Goal: Transaction & Acquisition: Purchase product/service

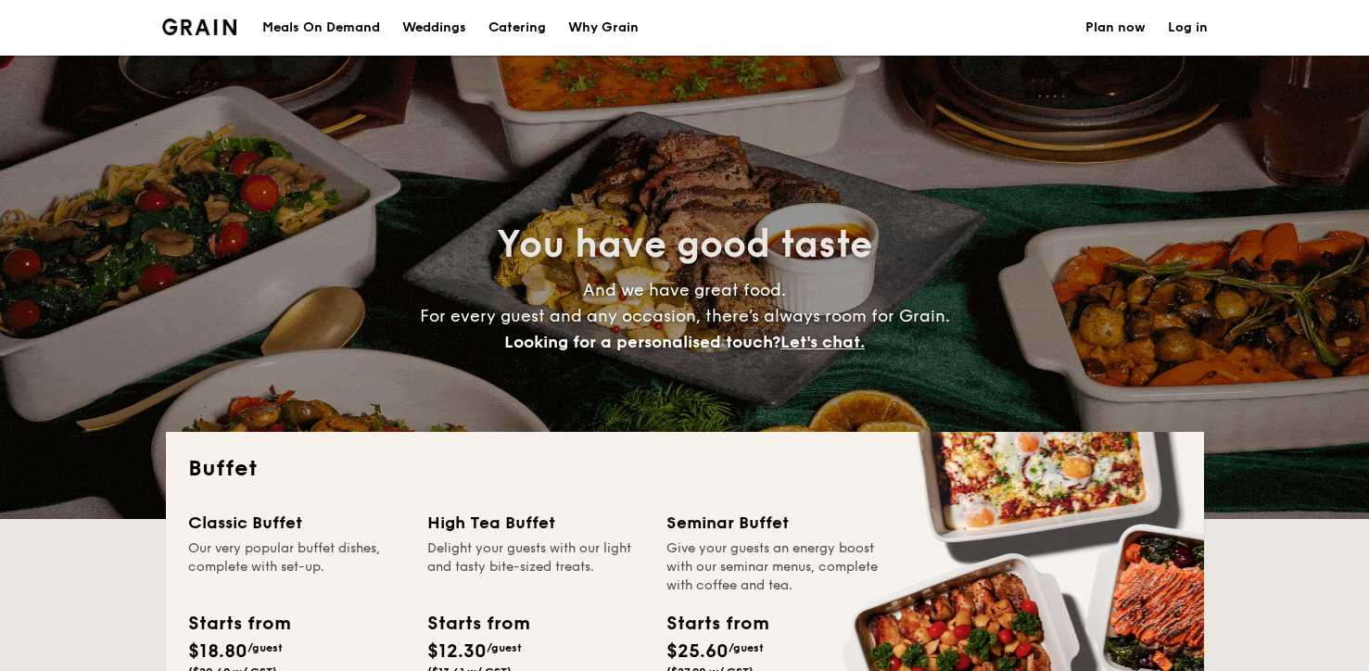
select select
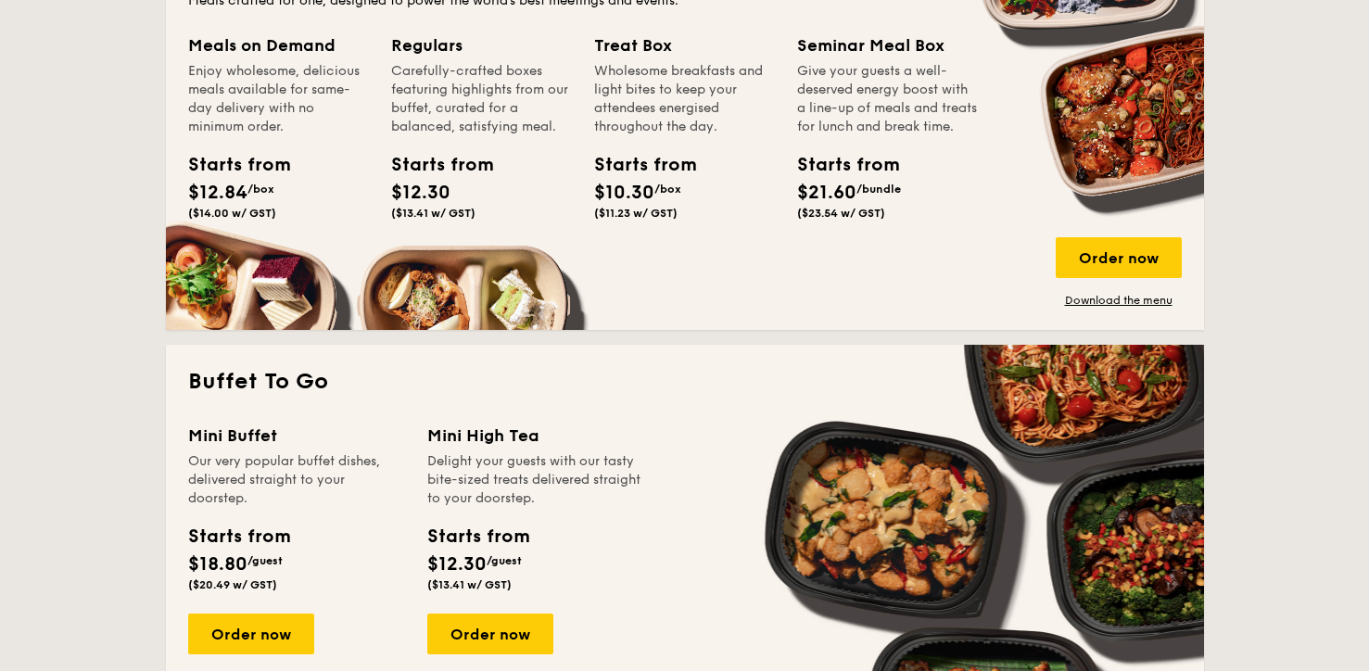
scroll to position [1104, 0]
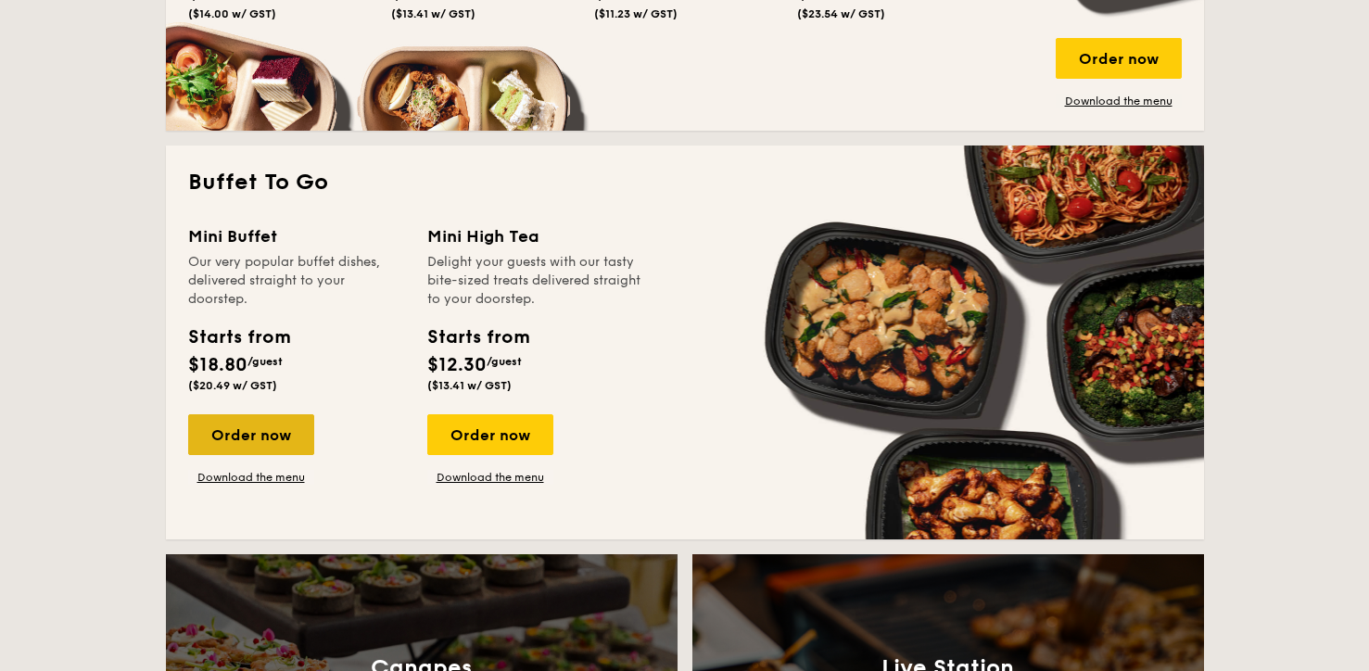
click at [281, 423] on div "Order now" at bounding box center [251, 434] width 126 height 41
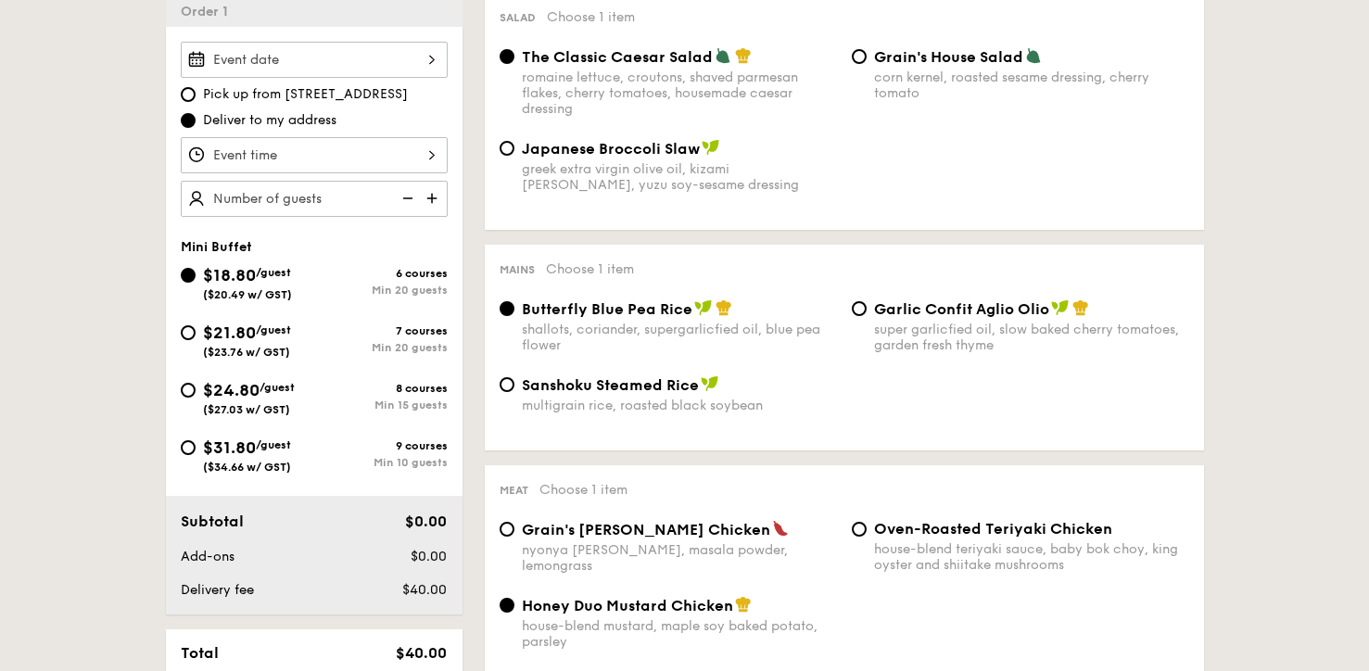
scroll to position [524, 0]
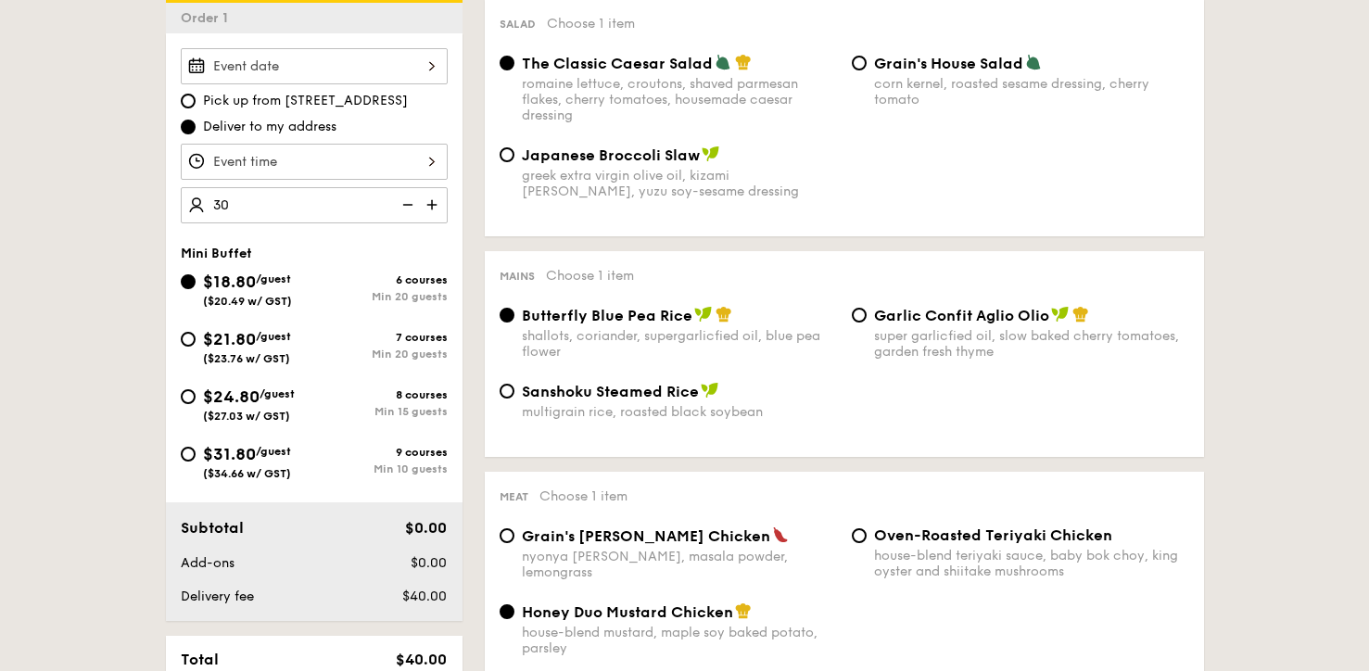
type input "30 guests"
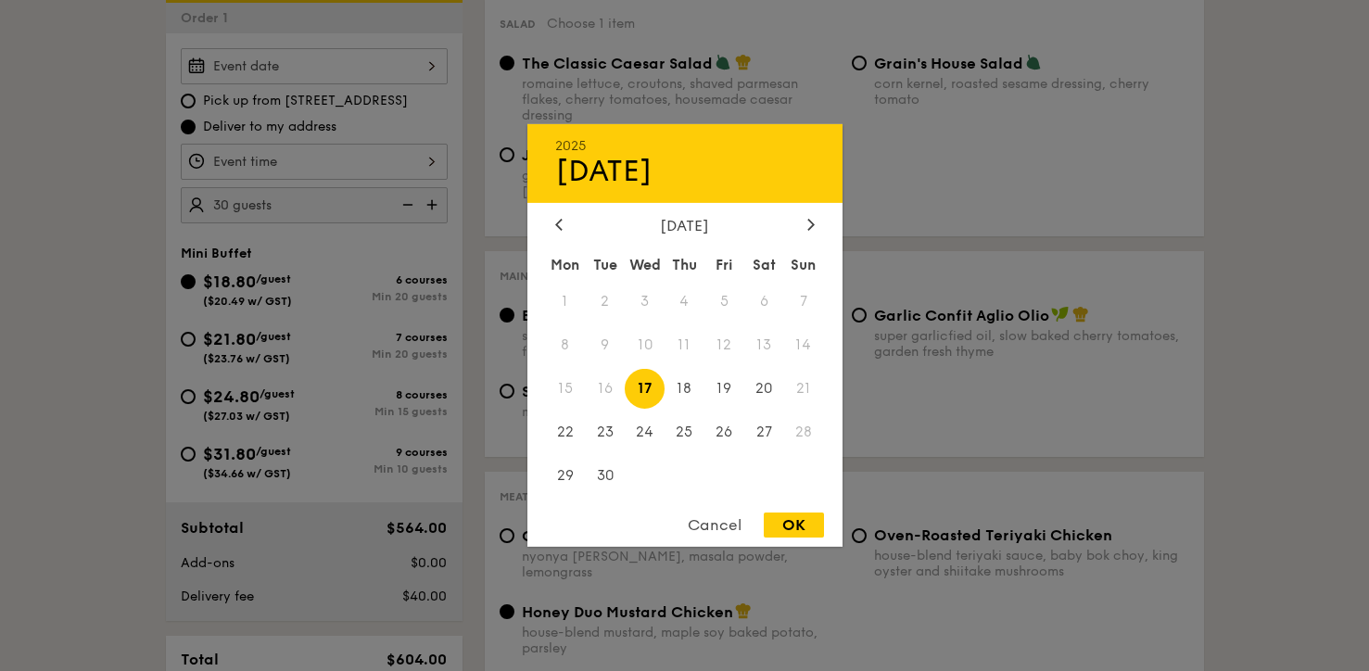
click at [375, 59] on div "2025 Sep [DATE] Tue Wed Thu Fri Sat Sun 1 2 3 4 5 6 7 8 9 10 11 12 13 14 15 16 …" at bounding box center [314, 66] width 267 height 36
click at [800, 223] on div "[DATE]" at bounding box center [684, 226] width 259 height 18
click at [807, 224] on icon at bounding box center [810, 224] width 7 height 12
click at [767, 347] on span "11" at bounding box center [764, 345] width 40 height 40
click at [804, 519] on div "OK" at bounding box center [794, 524] width 60 height 25
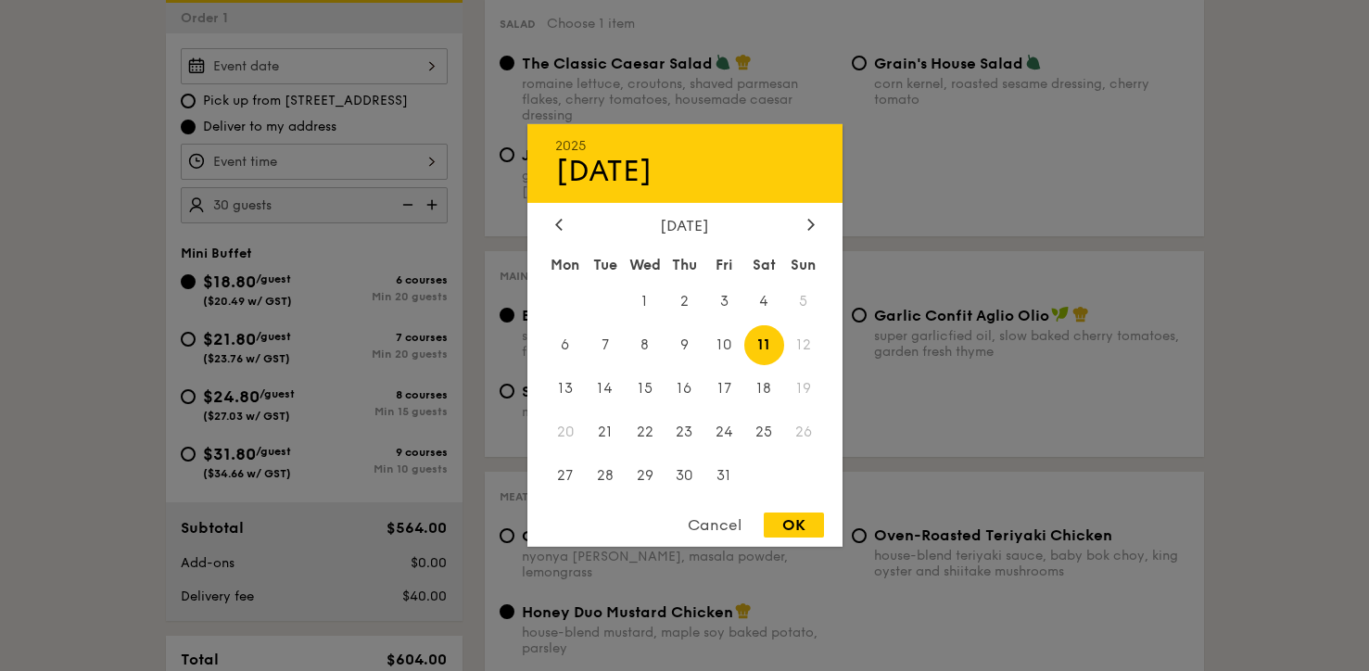
type input "[DATE]"
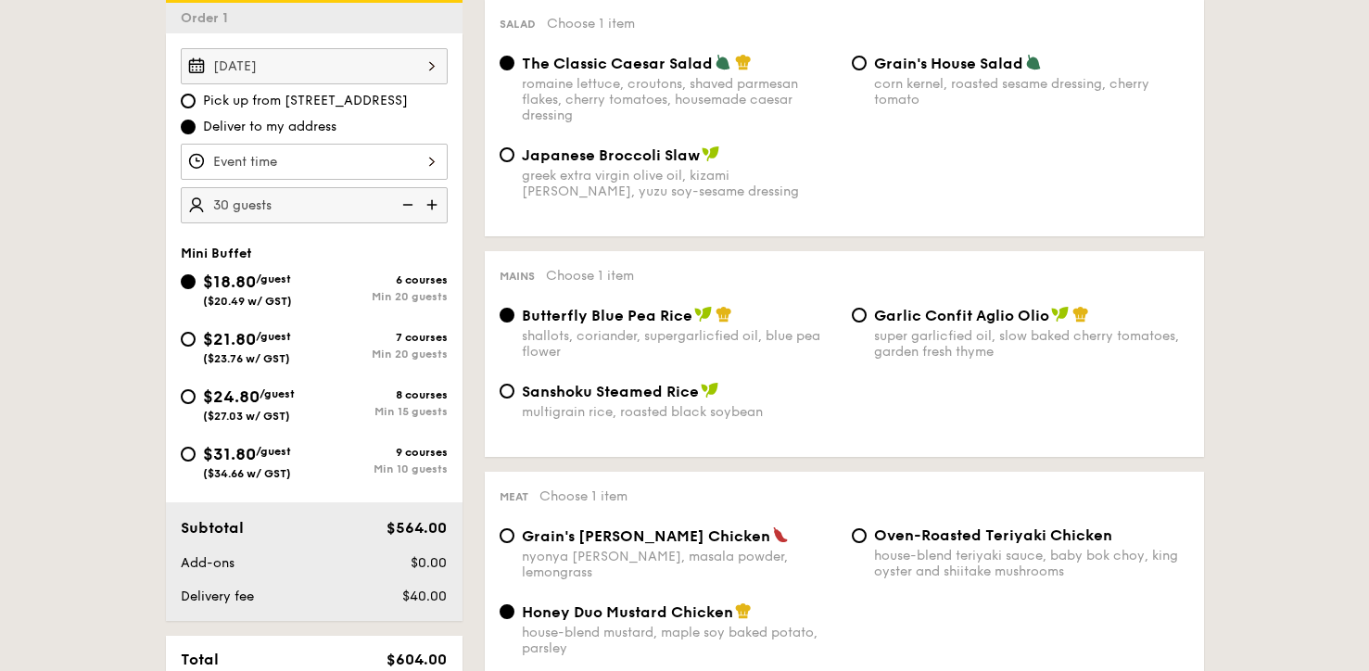
click at [452, 154] on div "[DATE] Pick up from [STREET_ADDRESS] Deliver to my address 30 guests" at bounding box center [314, 135] width 297 height 175
click at [435, 156] on div at bounding box center [314, 162] width 267 height 36
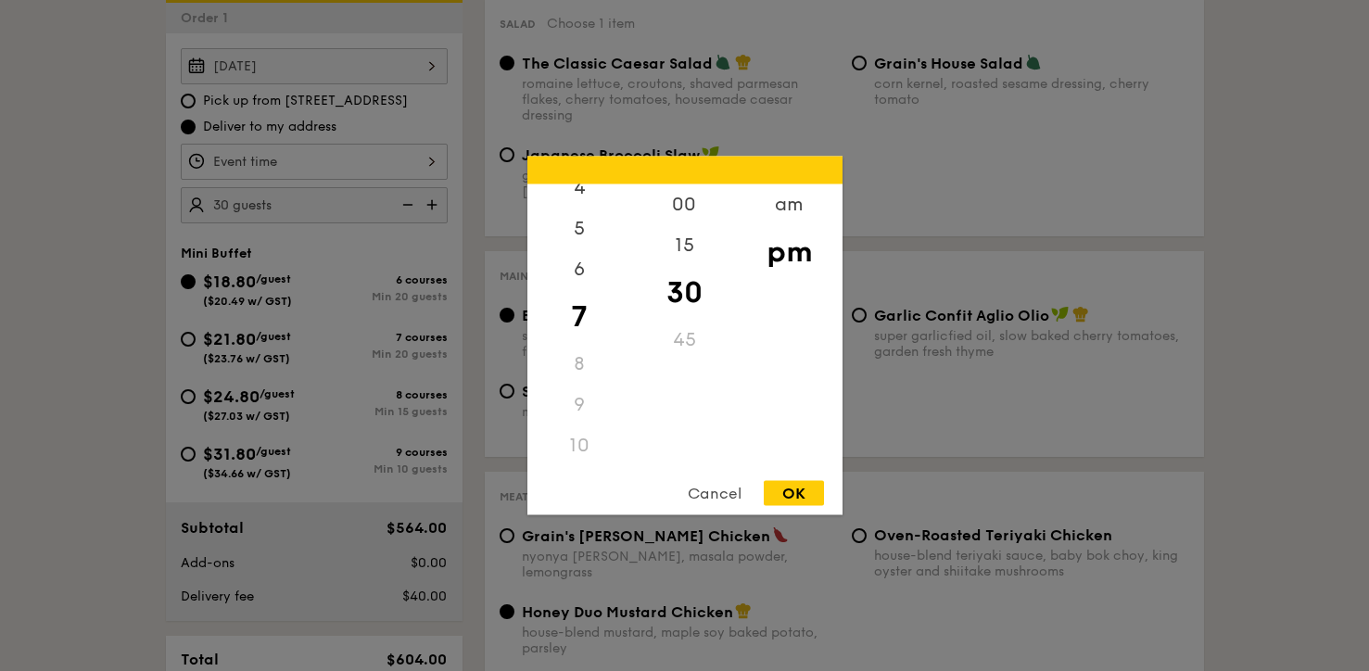
scroll to position [220, 0]
click at [579, 403] on div "10" at bounding box center [579, 405] width 105 height 41
click at [582, 405] on div "10" at bounding box center [579, 405] width 105 height 41
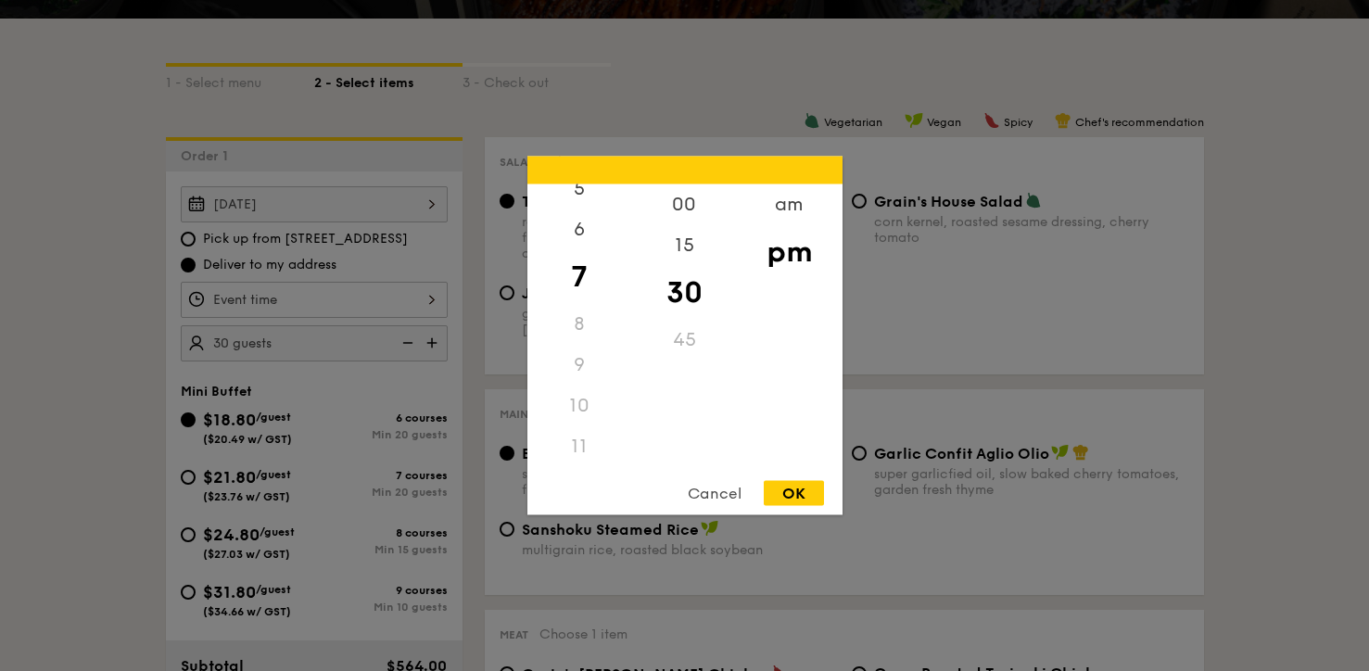
scroll to position [304, 0]
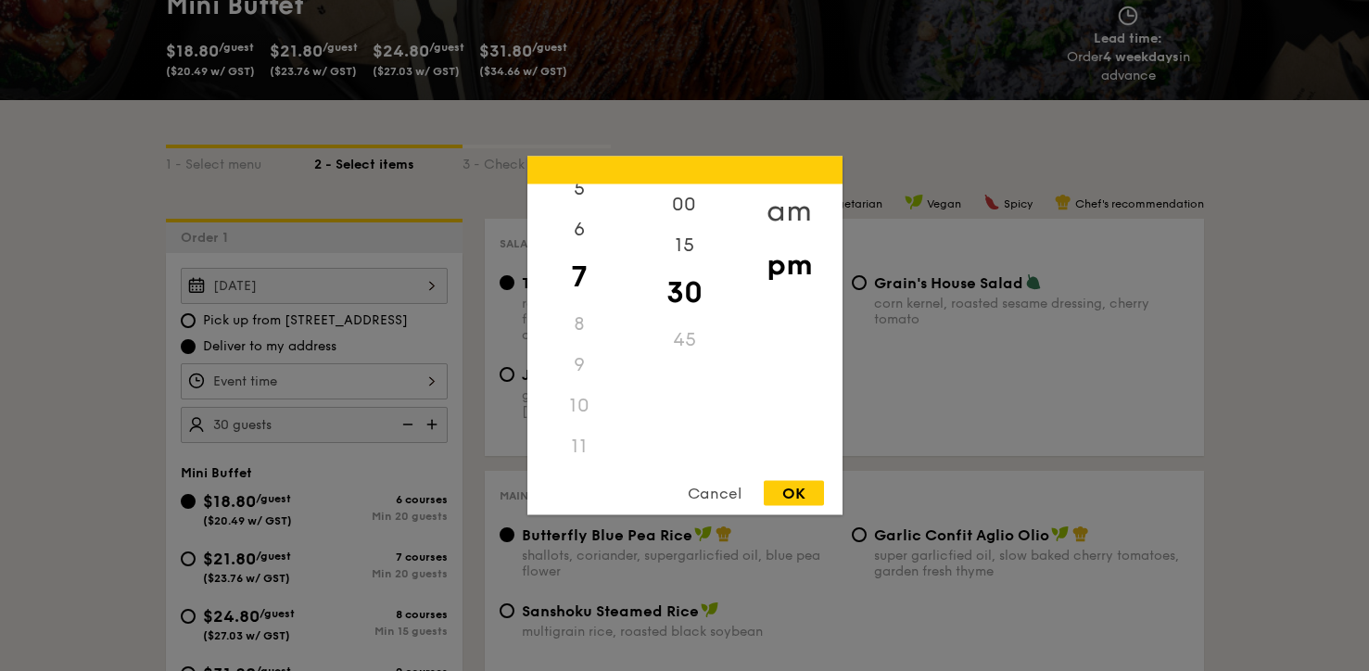
click at [796, 216] on div "am" at bounding box center [789, 211] width 105 height 54
click at [594, 397] on div "10" at bounding box center [579, 399] width 105 height 54
click at [803, 499] on div "OK" at bounding box center [794, 493] width 60 height 25
type input "10:30AM"
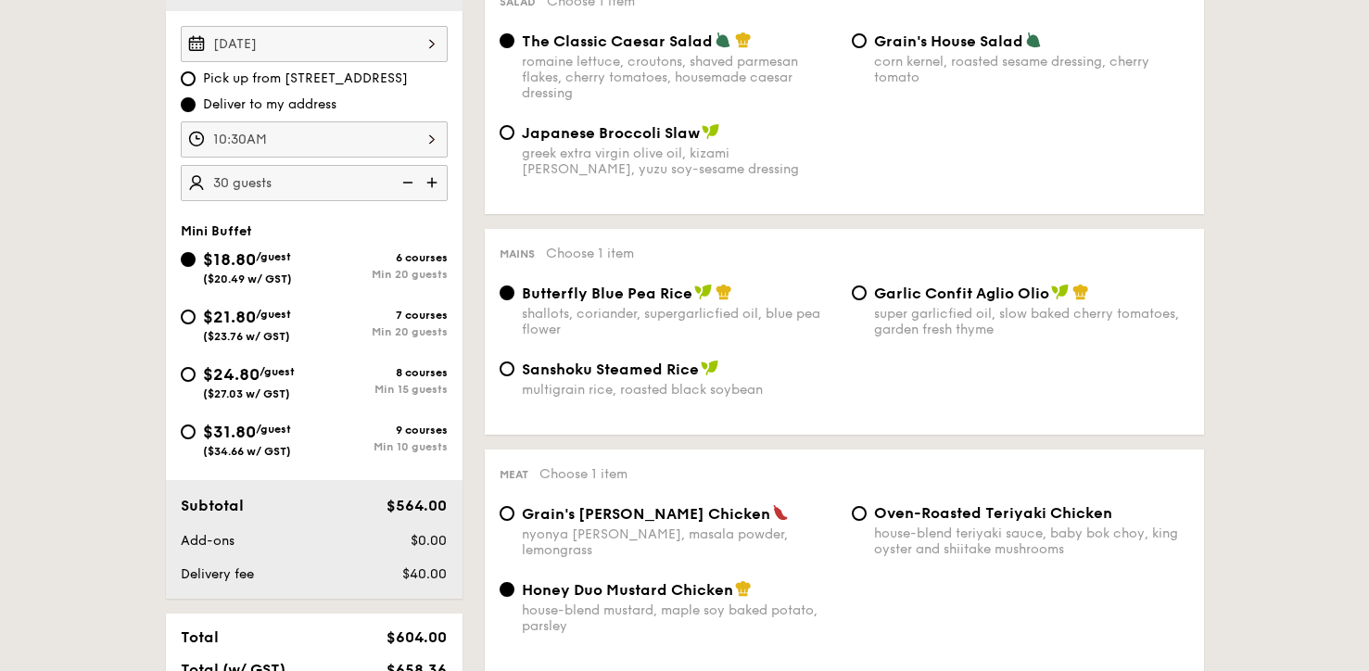
scroll to position [632, 0]
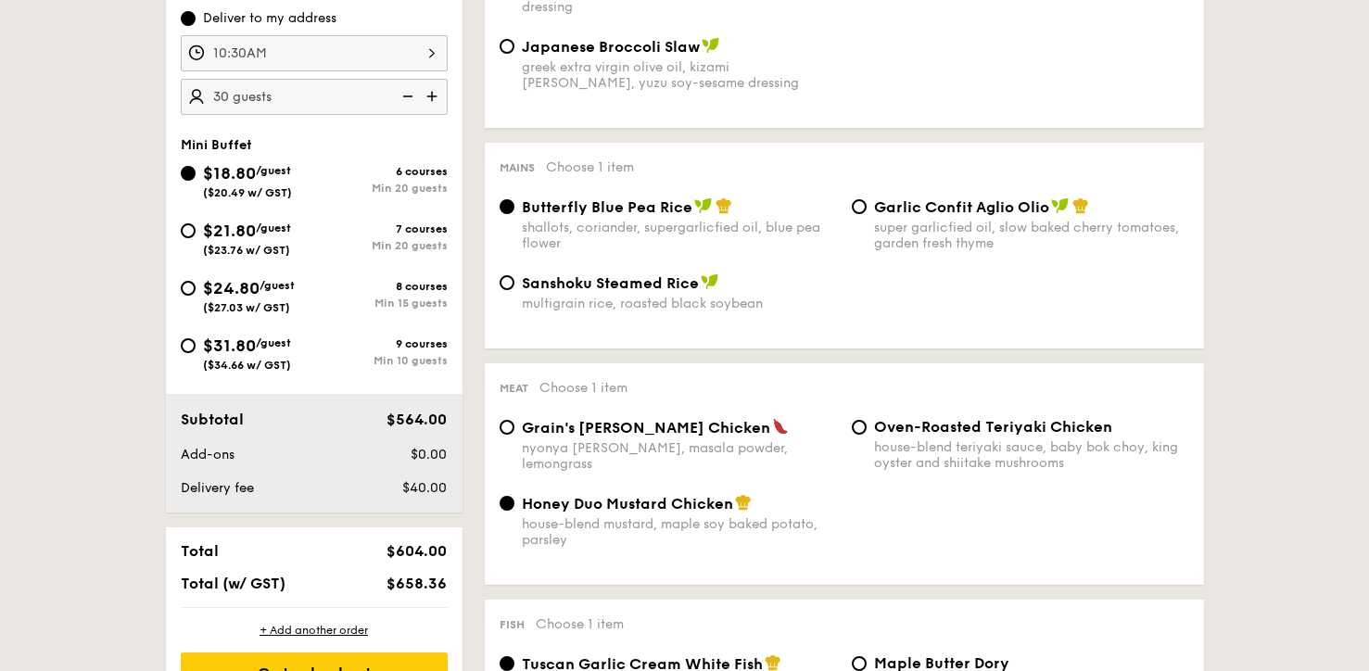
click at [200, 233] on div "$21.80 /guest ($23.76 w/ GST)" at bounding box center [247, 237] width 133 height 39
click at [196, 233] on input "$21.80 /guest ($23.76 w/ GST) 7 courses Min 20 guests" at bounding box center [188, 230] width 15 height 15
radio input "true"
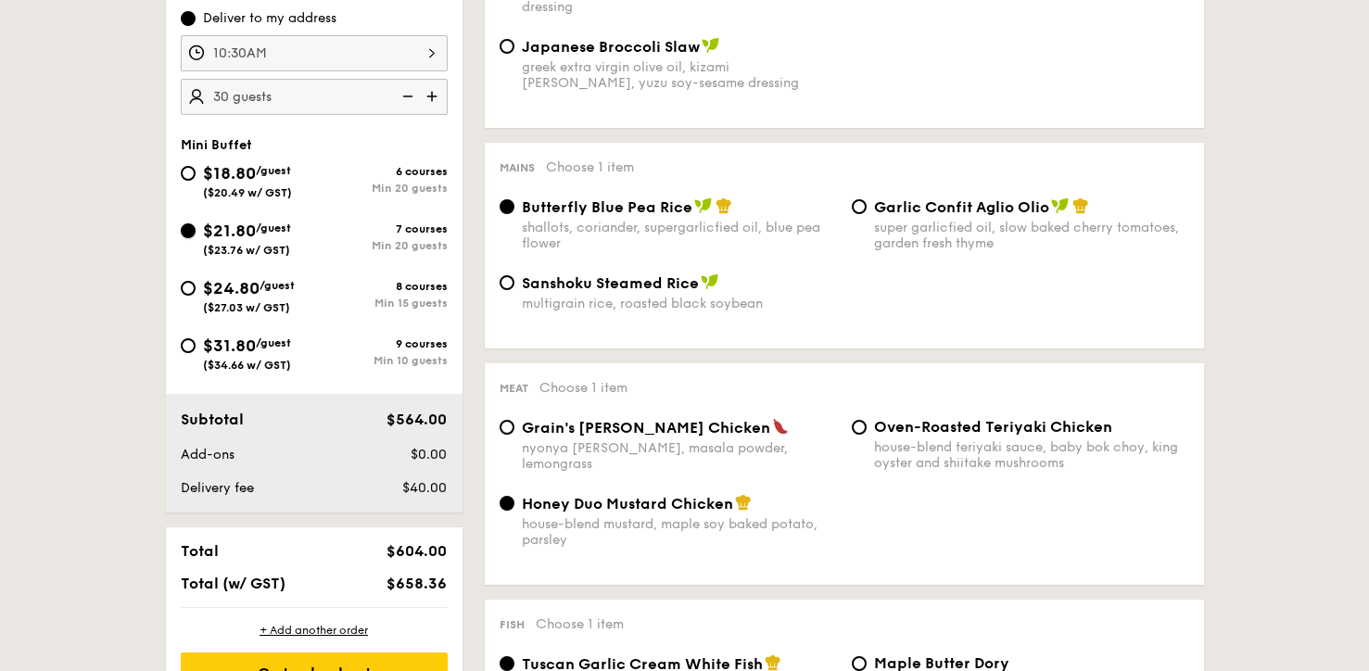
radio input "false"
radio input "true"
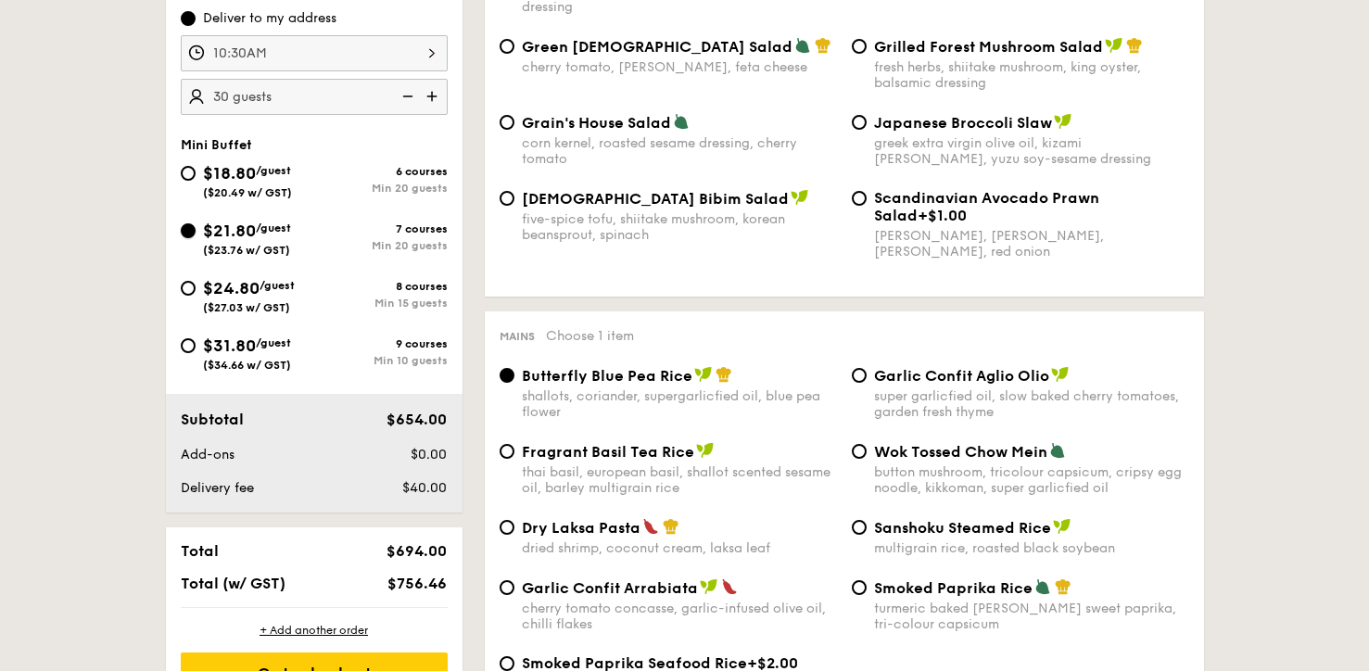
scroll to position [0, 0]
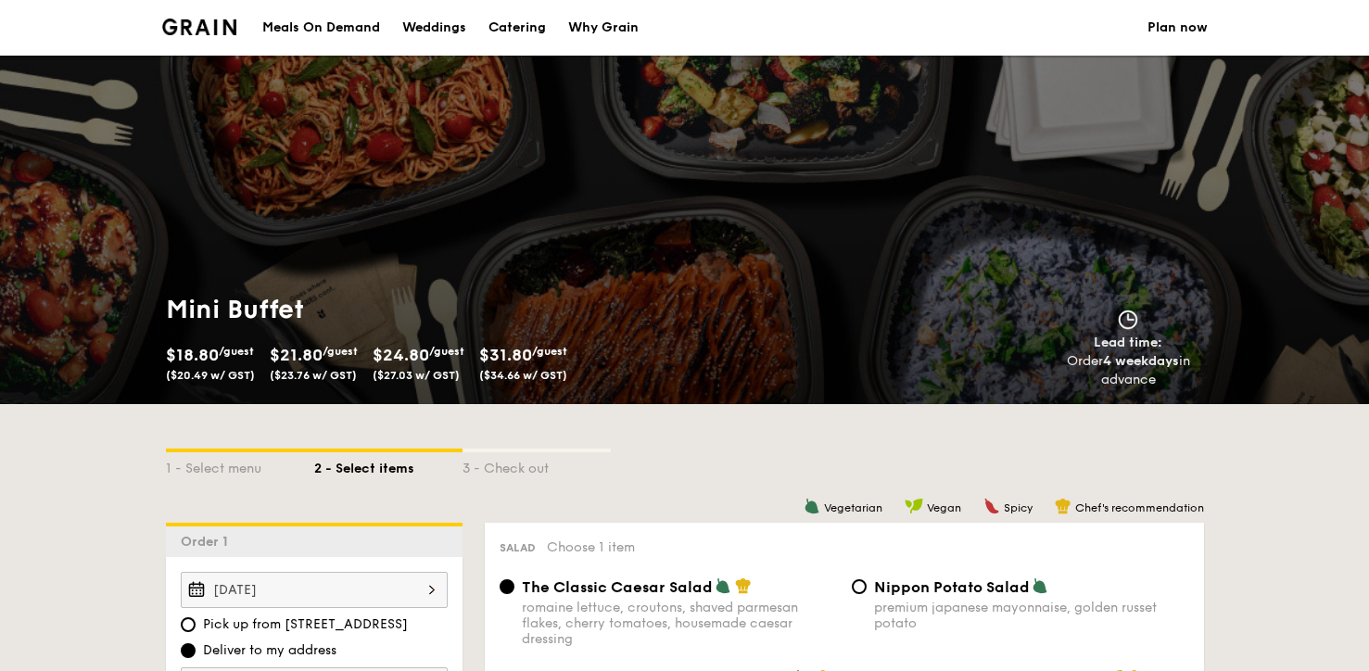
click at [511, 26] on div "Catering" at bounding box center [516, 28] width 57 height 56
select select
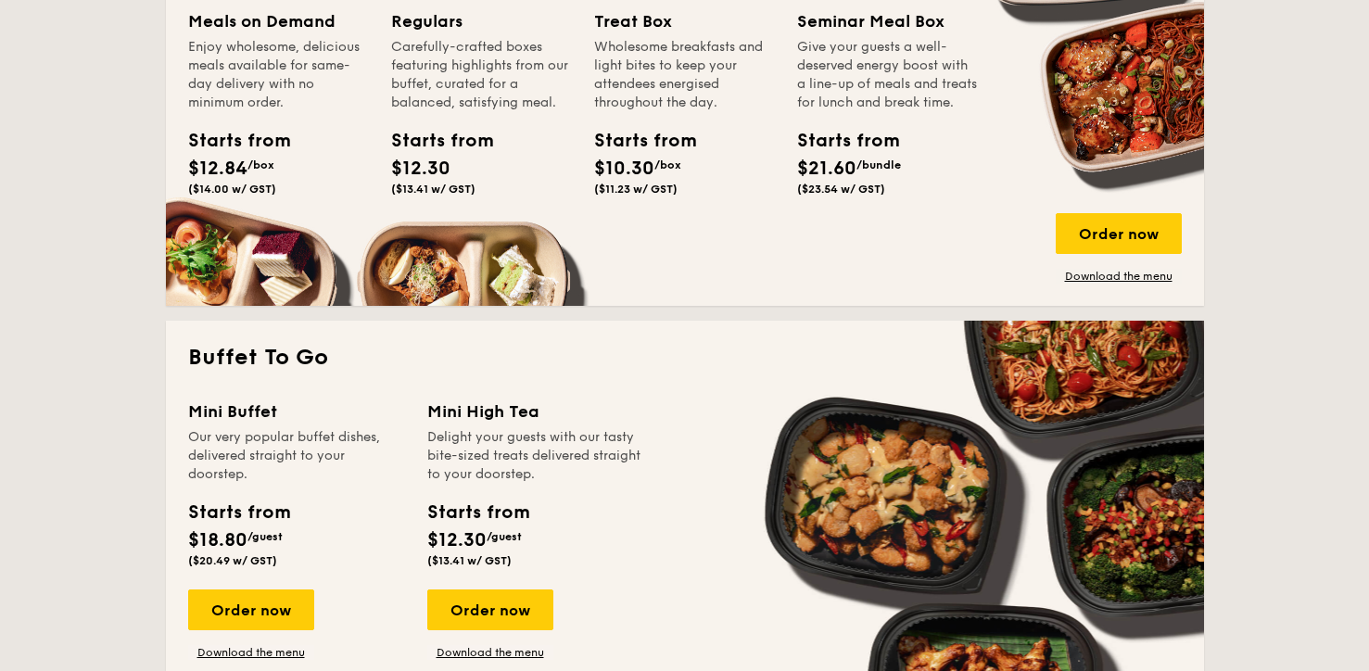
scroll to position [1133, 0]
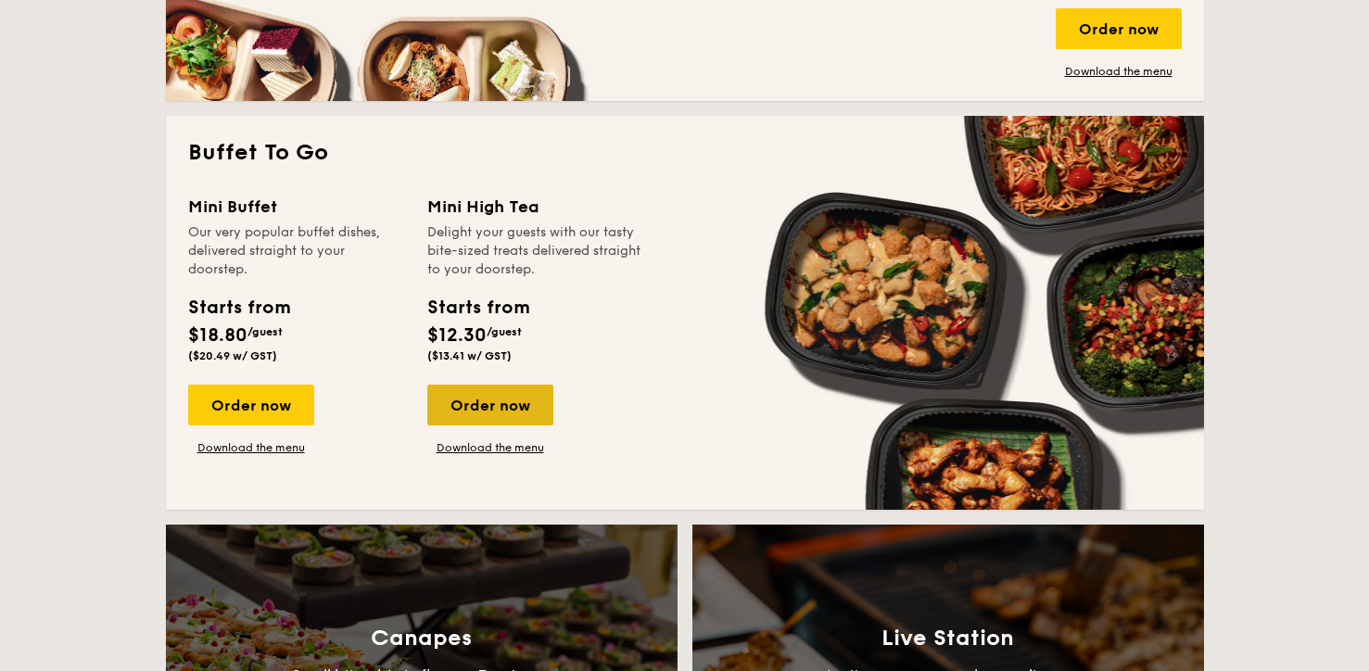
click at [513, 389] on div "Order now" at bounding box center [490, 405] width 126 height 41
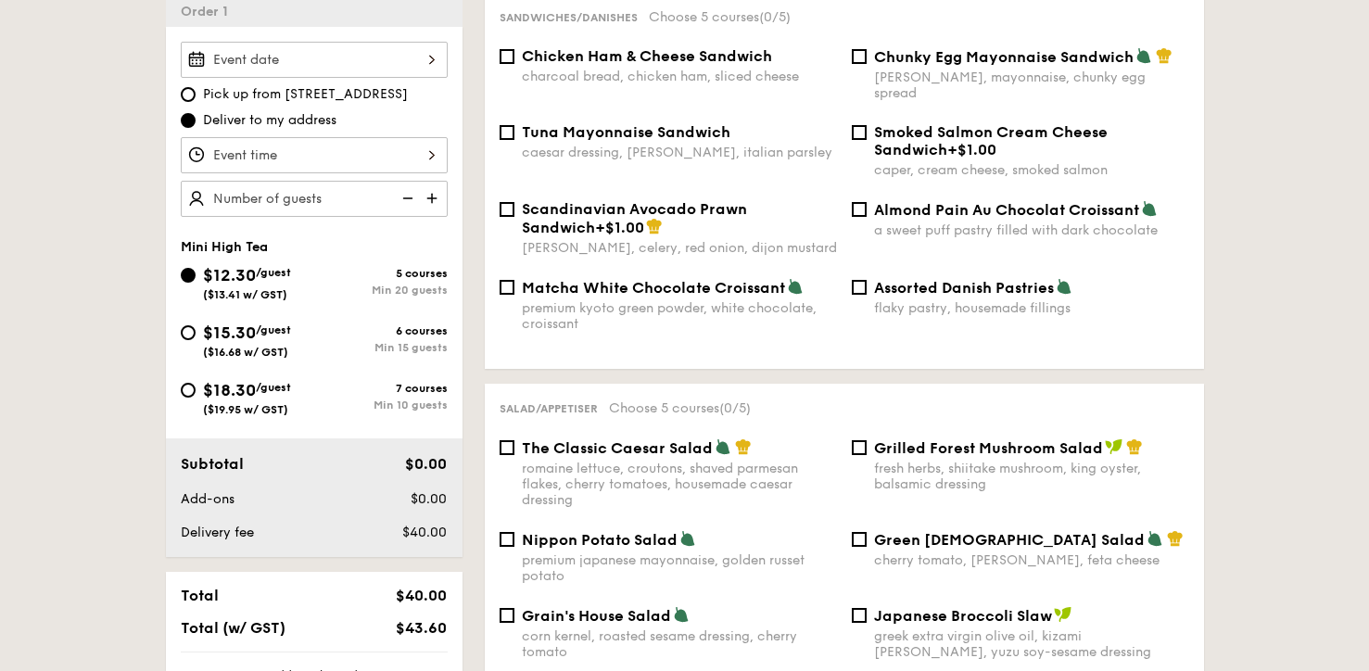
scroll to position [525, 0]
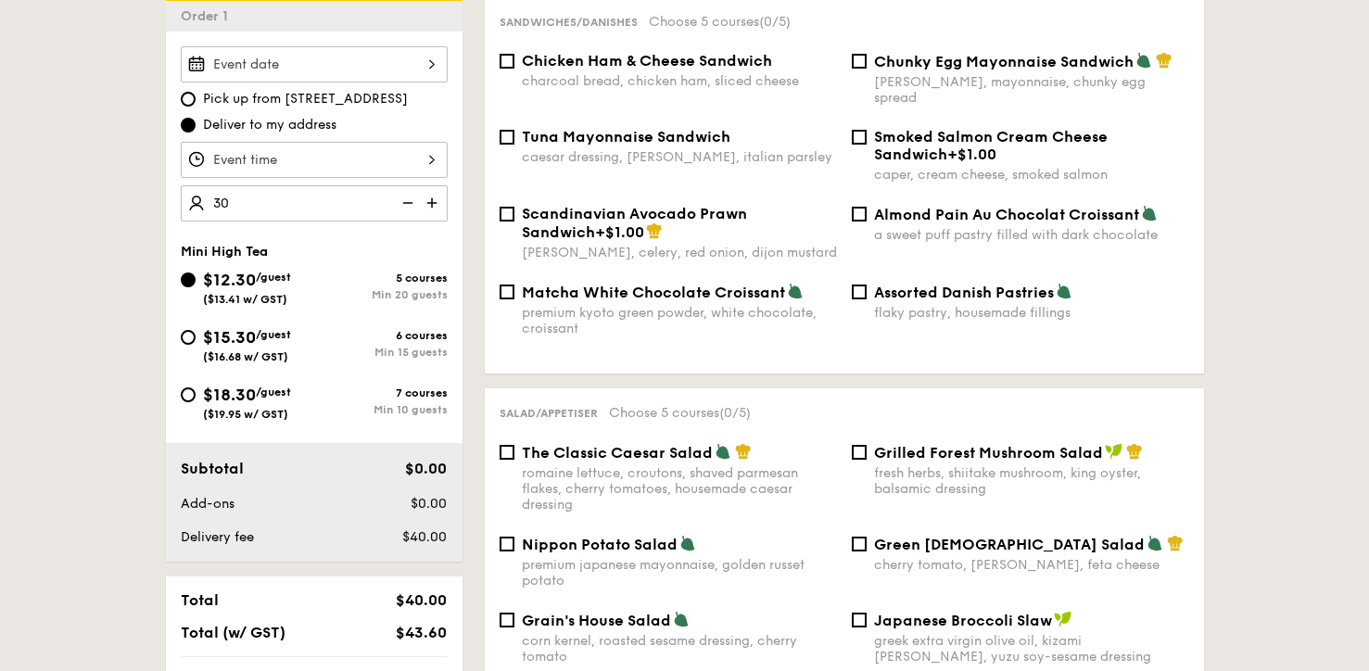
type input "30 guests"
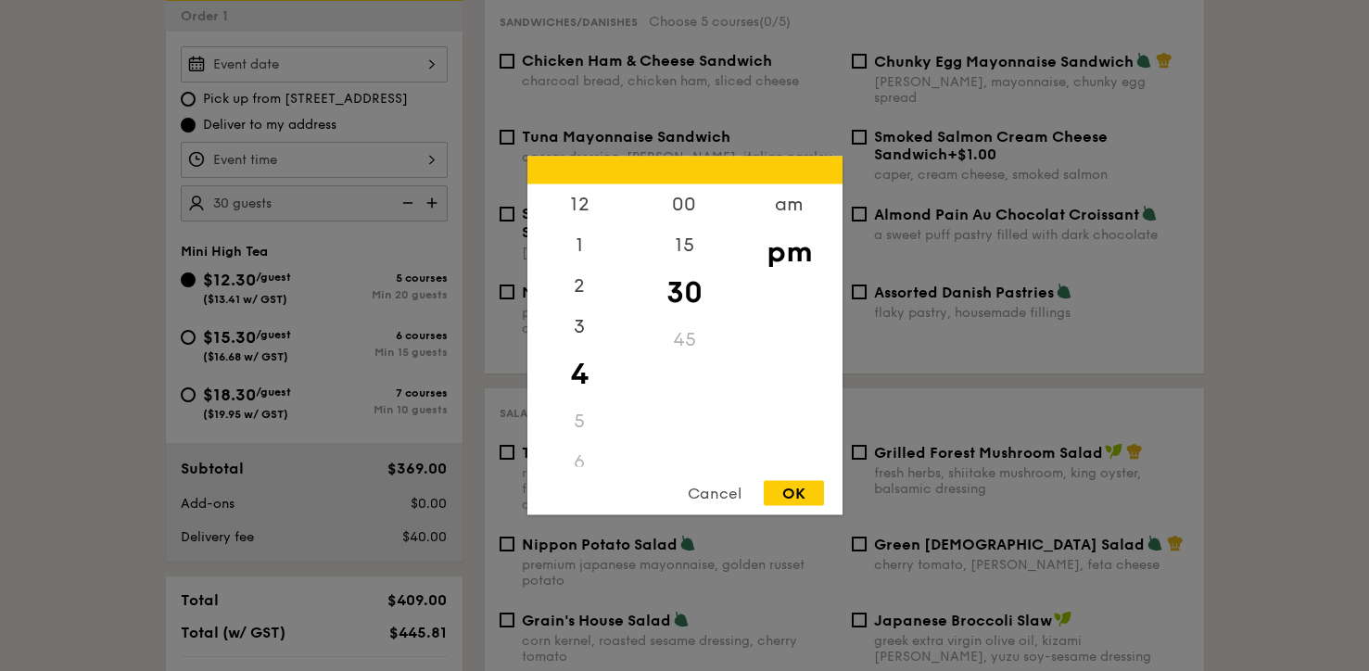
click at [242, 159] on div "12 1 2 3 4 5 6 7 8 9 10 11 00 15 30 45 am pm Cancel OK" at bounding box center [314, 160] width 267 height 36
click at [781, 202] on div "am" at bounding box center [789, 211] width 105 height 54
click at [589, 406] on div "10" at bounding box center [579, 412] width 105 height 54
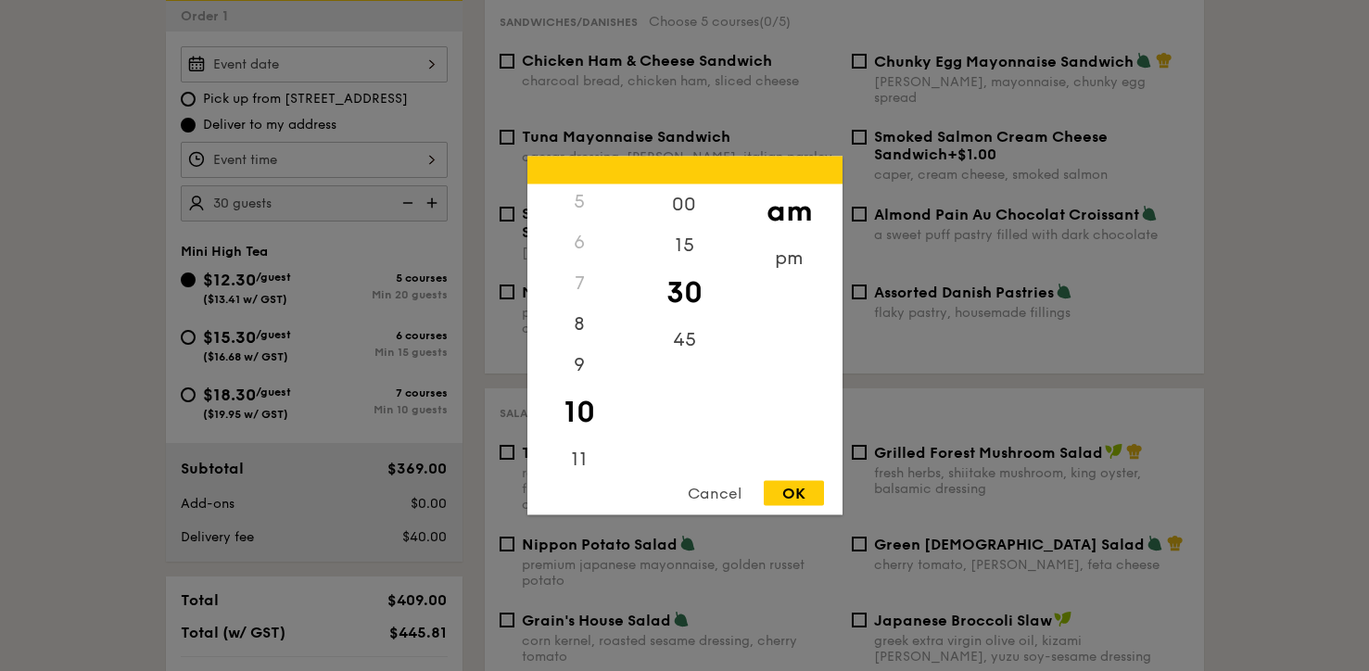
click at [815, 511] on div "Cancel OK" at bounding box center [684, 498] width 315 height 34
click at [790, 484] on div "OK" at bounding box center [794, 493] width 60 height 25
type input "10:30AM"
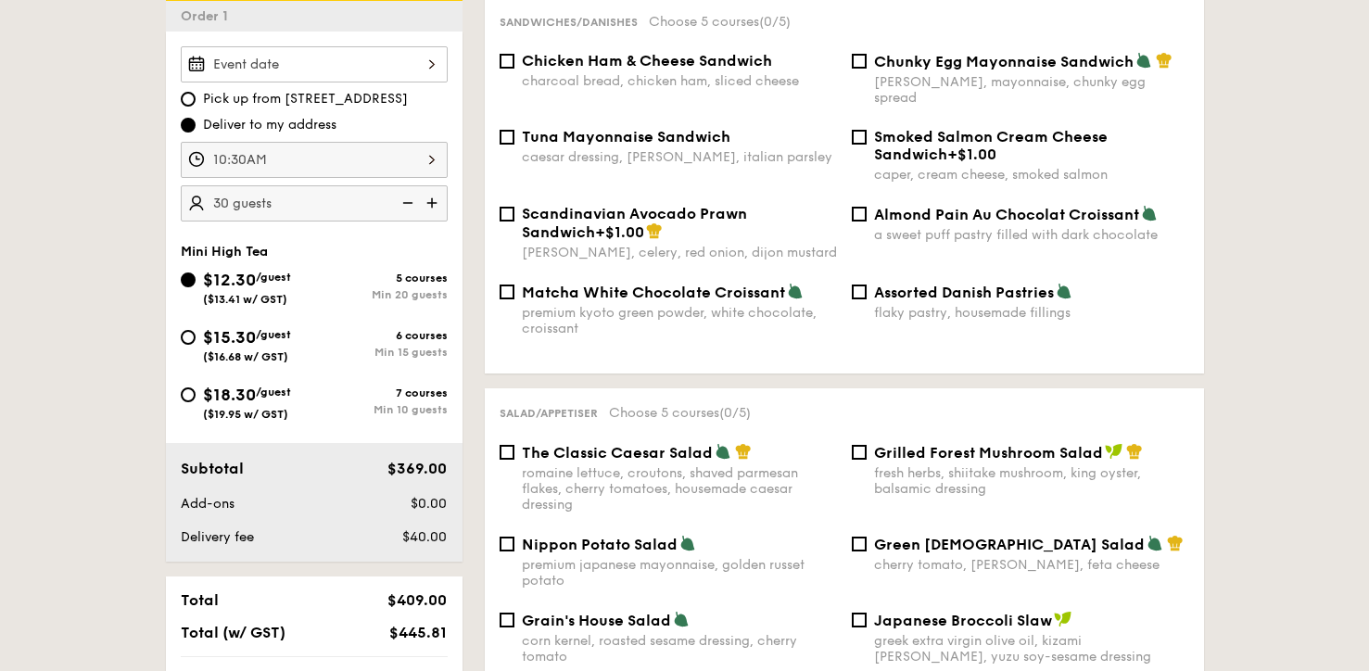
click at [399, 73] on div at bounding box center [314, 64] width 267 height 36
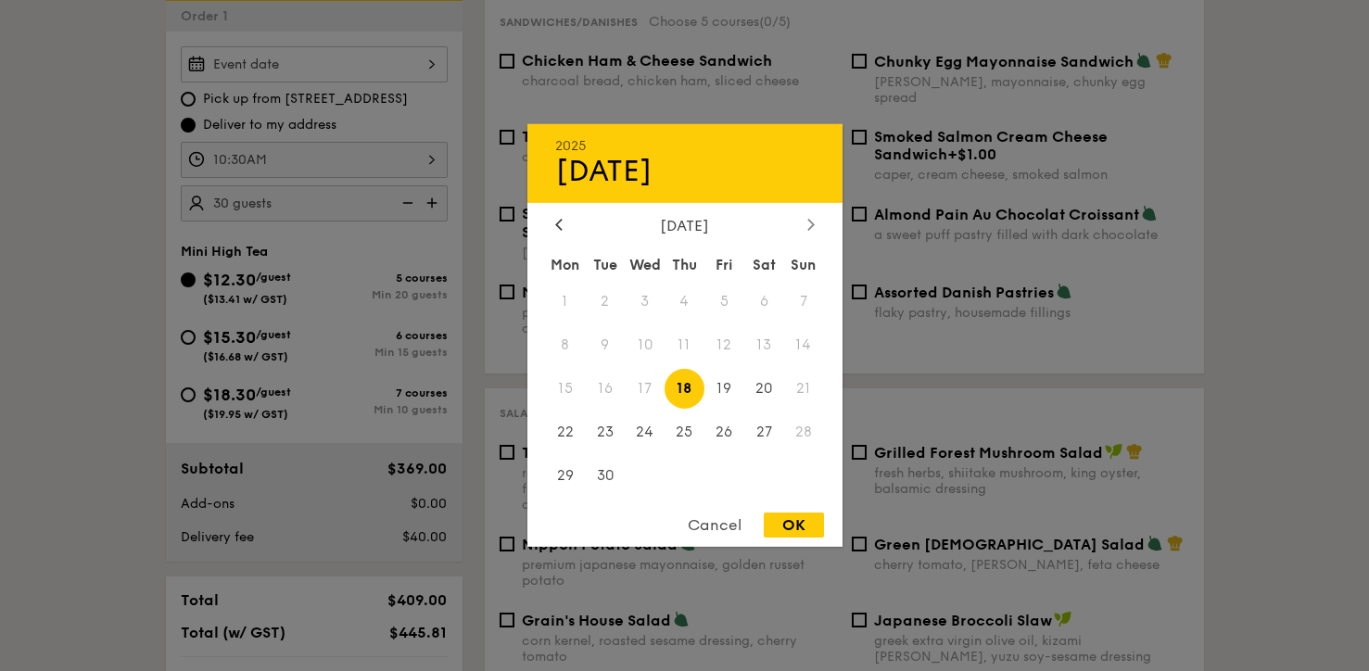
click at [816, 231] on div at bounding box center [810, 226] width 17 height 18
click at [764, 346] on span "11" at bounding box center [764, 345] width 40 height 40
click at [794, 523] on div "OK" at bounding box center [794, 524] width 60 height 25
type input "[DATE]"
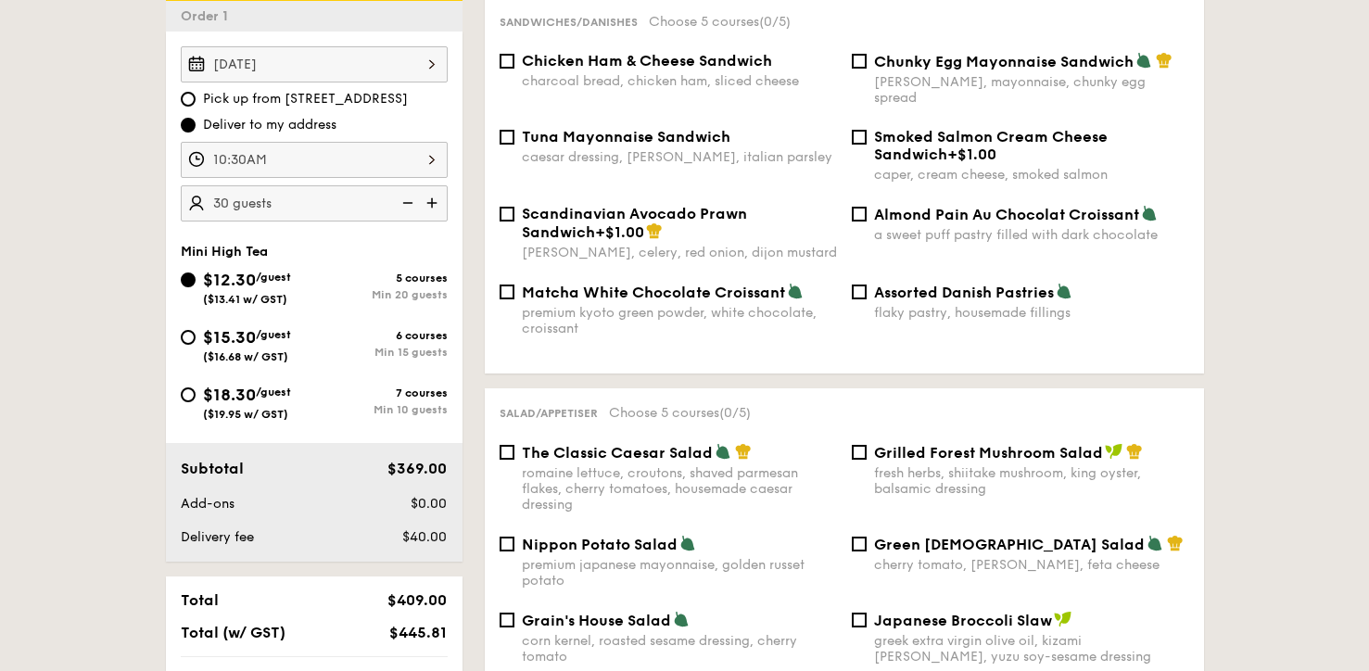
click at [276, 397] on span "/guest" at bounding box center [273, 391] width 35 height 13
click at [196, 397] on input "$18.30 /guest ($19.95 w/ GST) 7 courses Min 10 guests" at bounding box center [188, 394] width 15 height 15
radio input "true"
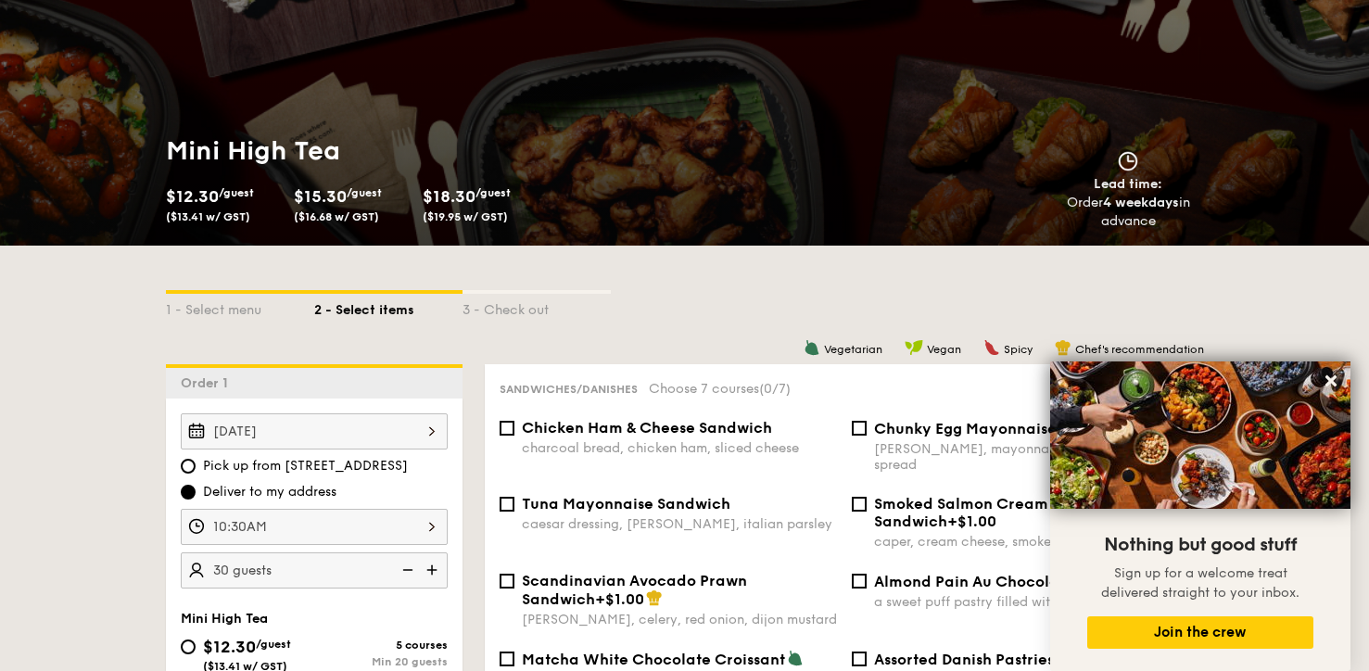
scroll to position [175, 0]
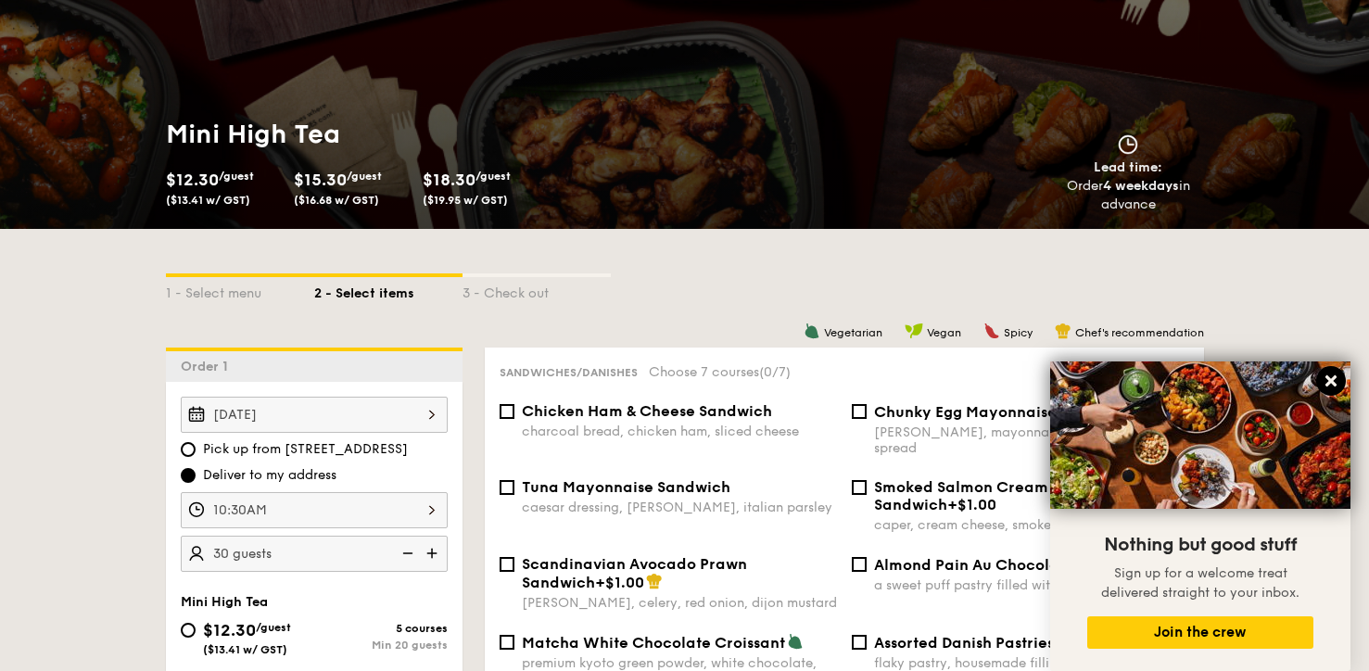
click at [1328, 374] on icon at bounding box center [1330, 380] width 17 height 17
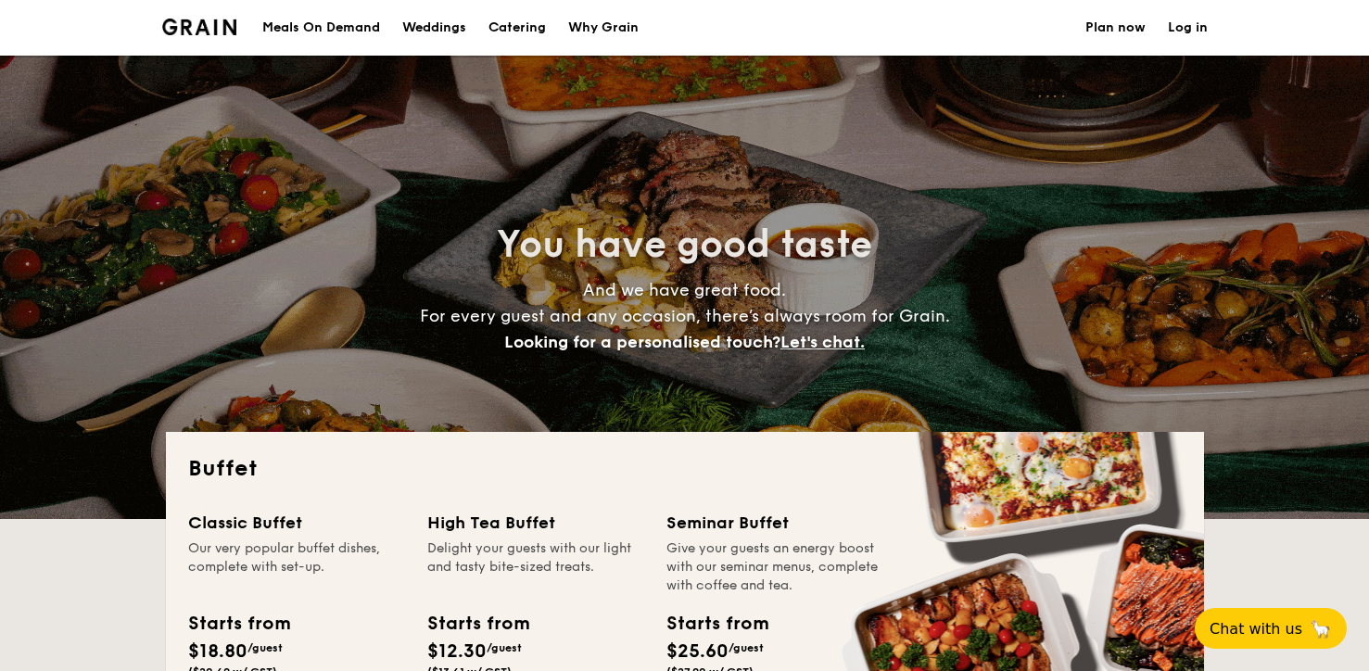
select select
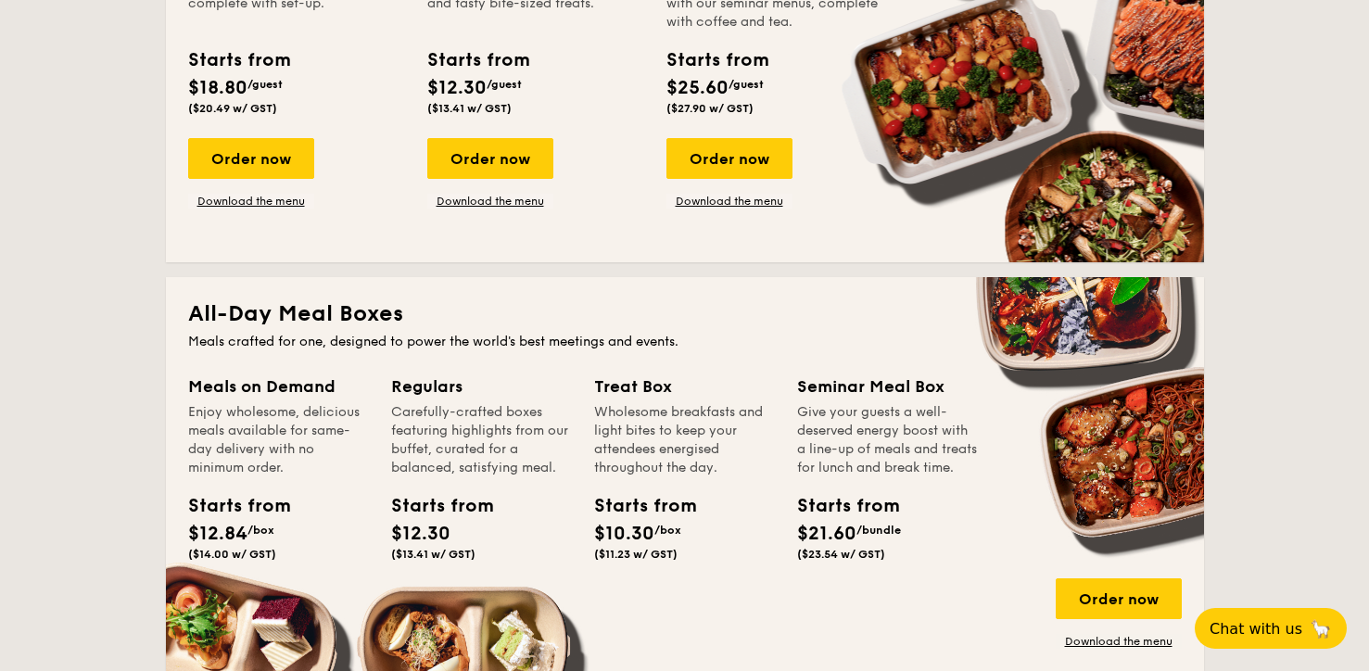
scroll to position [274, 0]
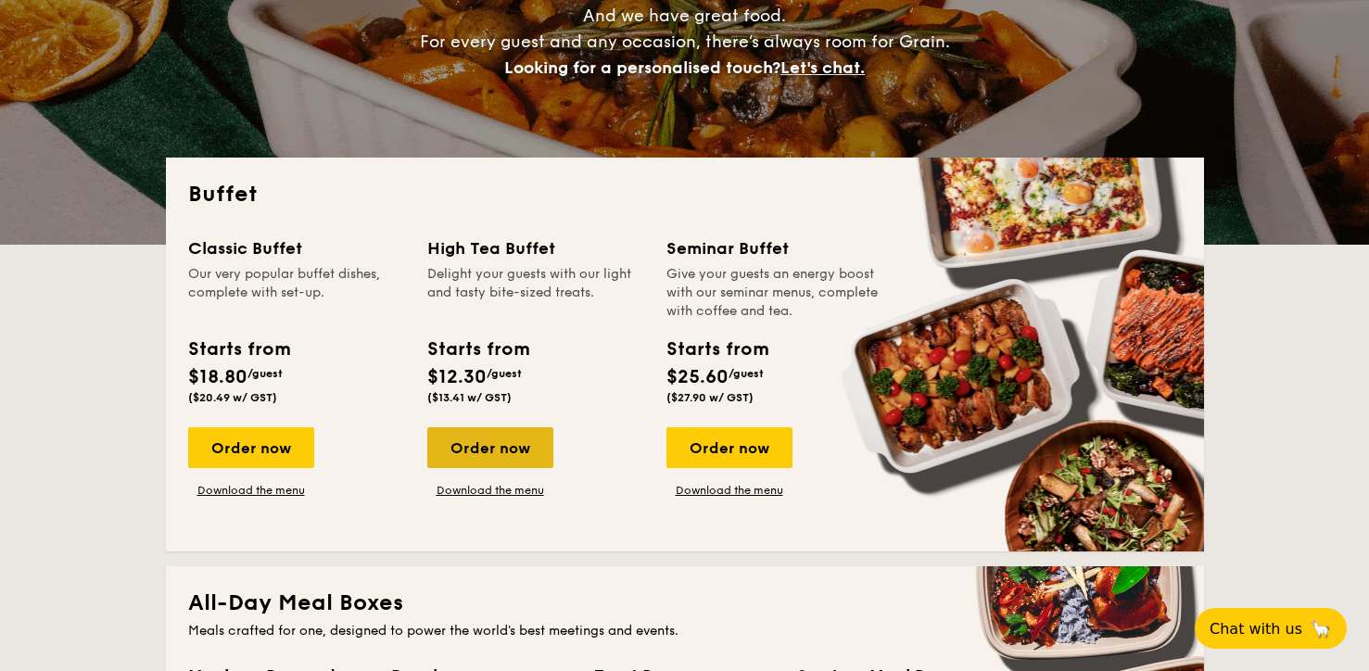
click at [517, 452] on div "Order now" at bounding box center [490, 447] width 126 height 41
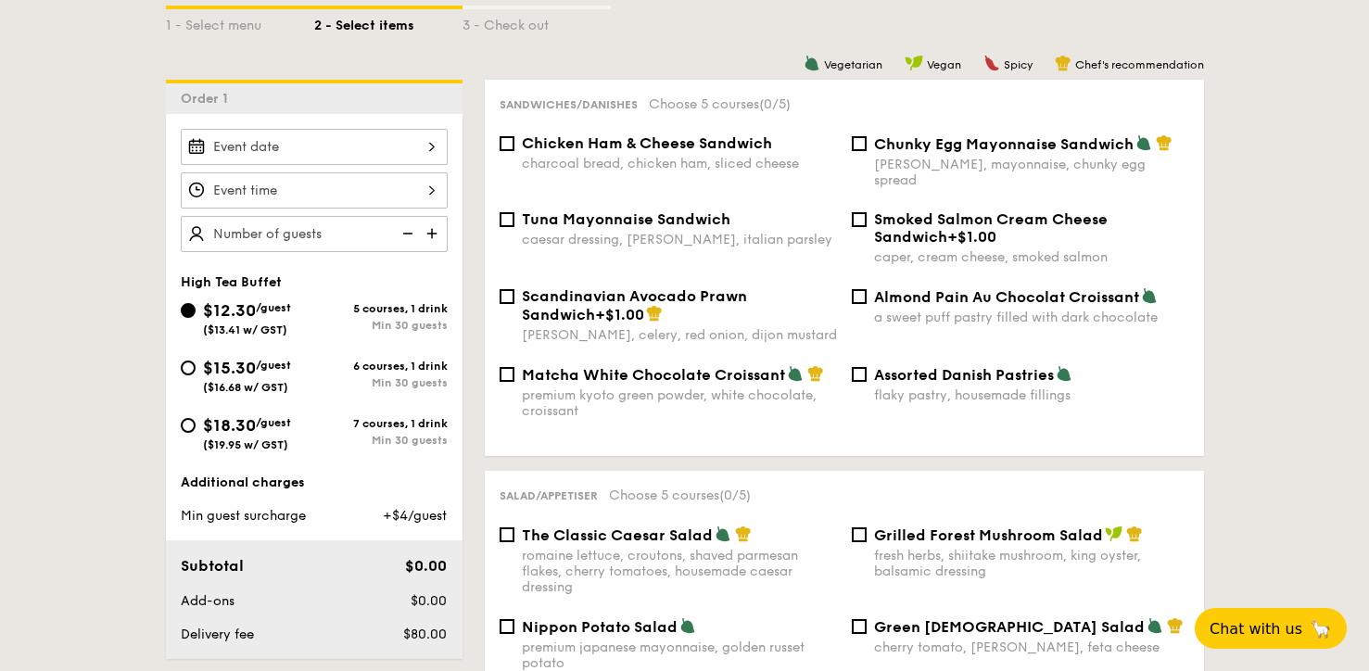
scroll to position [454, 0]
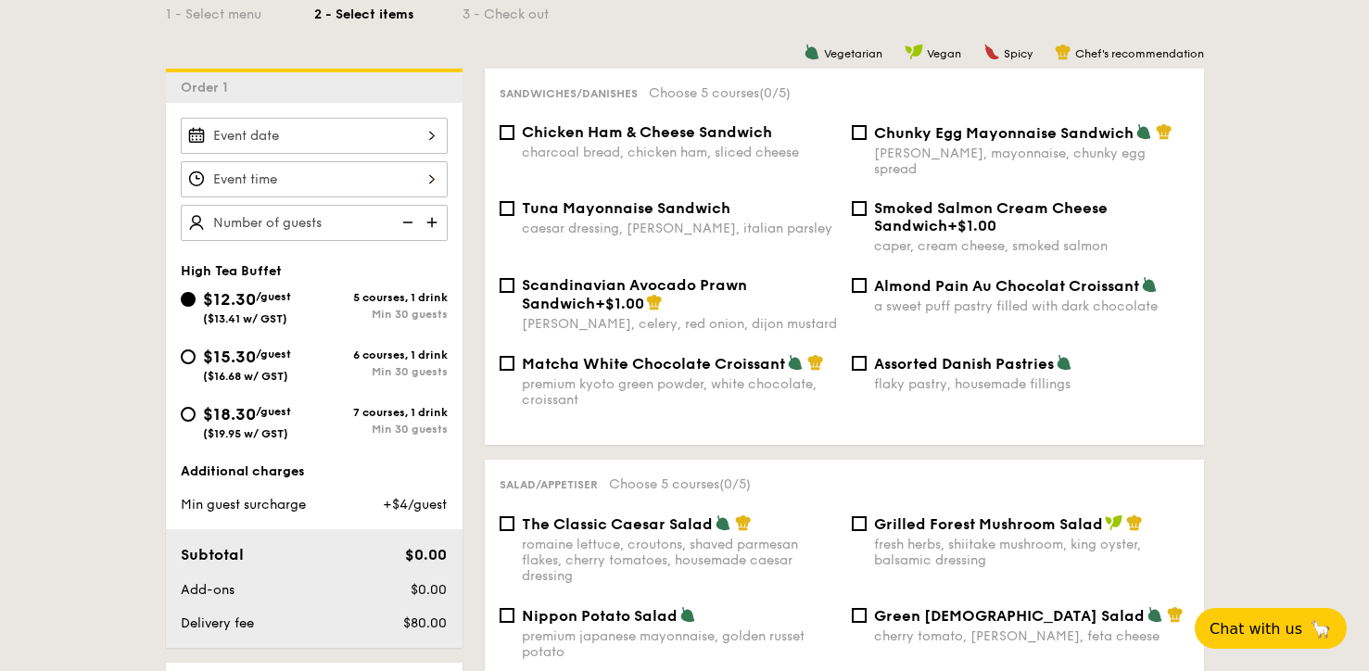
click at [857, 124] on div "Chunky Egg Mayonnaise Sandwich dijon mustard, mayonnaise, chunky egg spread" at bounding box center [1020, 150] width 352 height 54
click at [867, 141] on div "Chunky Egg Mayonnaise Sandwich dijon mustard, mayonnaise, chunky egg spread" at bounding box center [1020, 150] width 352 height 54
click at [863, 134] on input "Chunky Egg Mayonnaise Sandwich dijon mustard, mayonnaise, chunky egg spread" at bounding box center [859, 132] width 15 height 15
checkbox input "true"
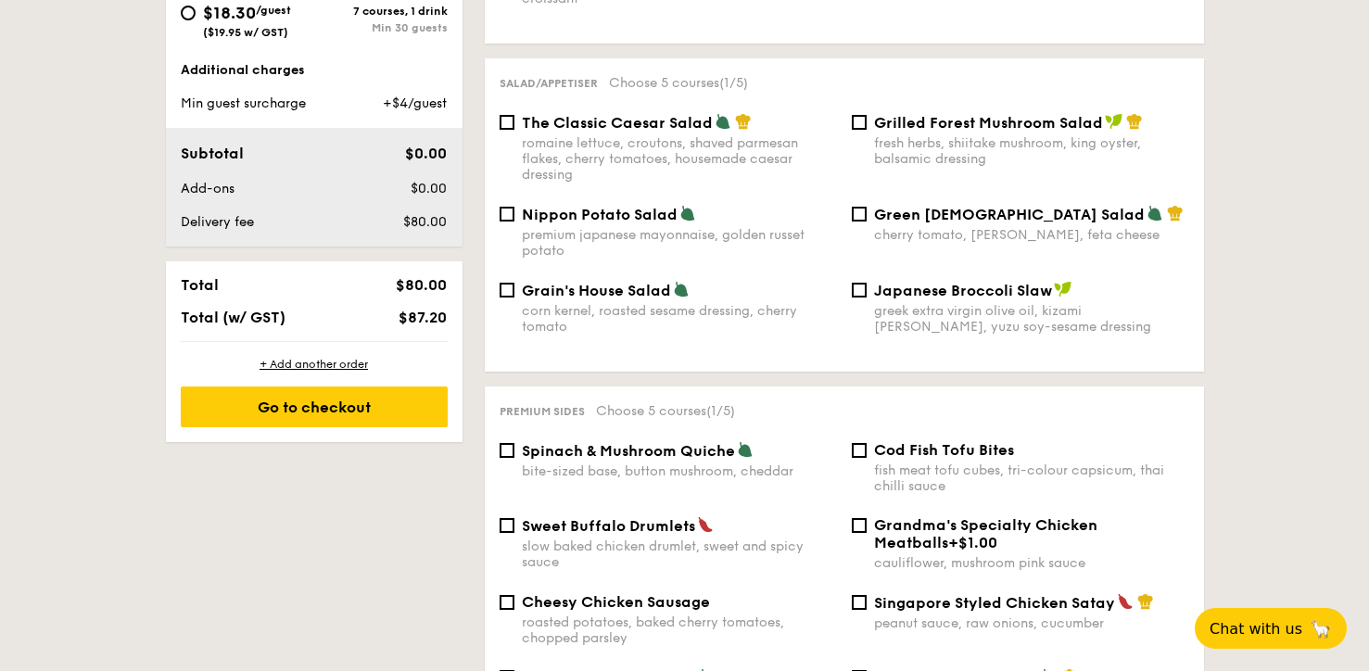
scroll to position [850, 0]
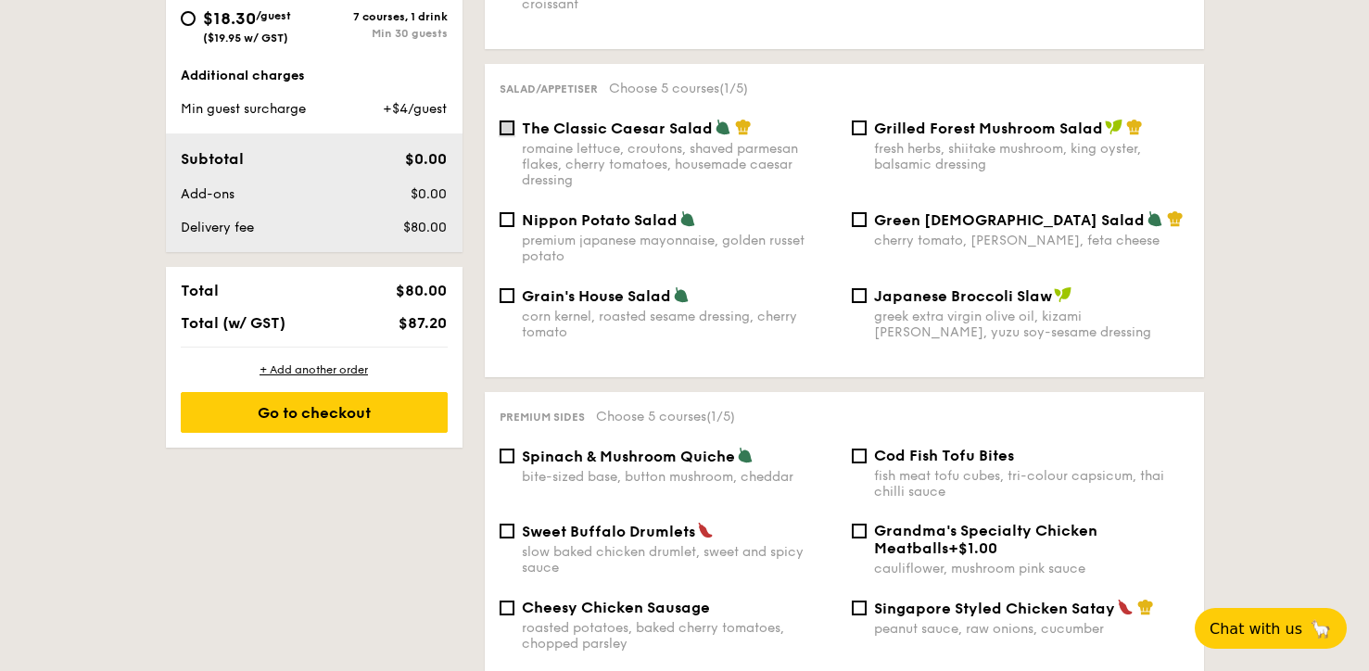
click at [508, 120] on input "The Classic Caesar Salad romaine lettuce, croutons, shaved parmesan flakes, che…" at bounding box center [506, 127] width 15 height 15
checkbox input "true"
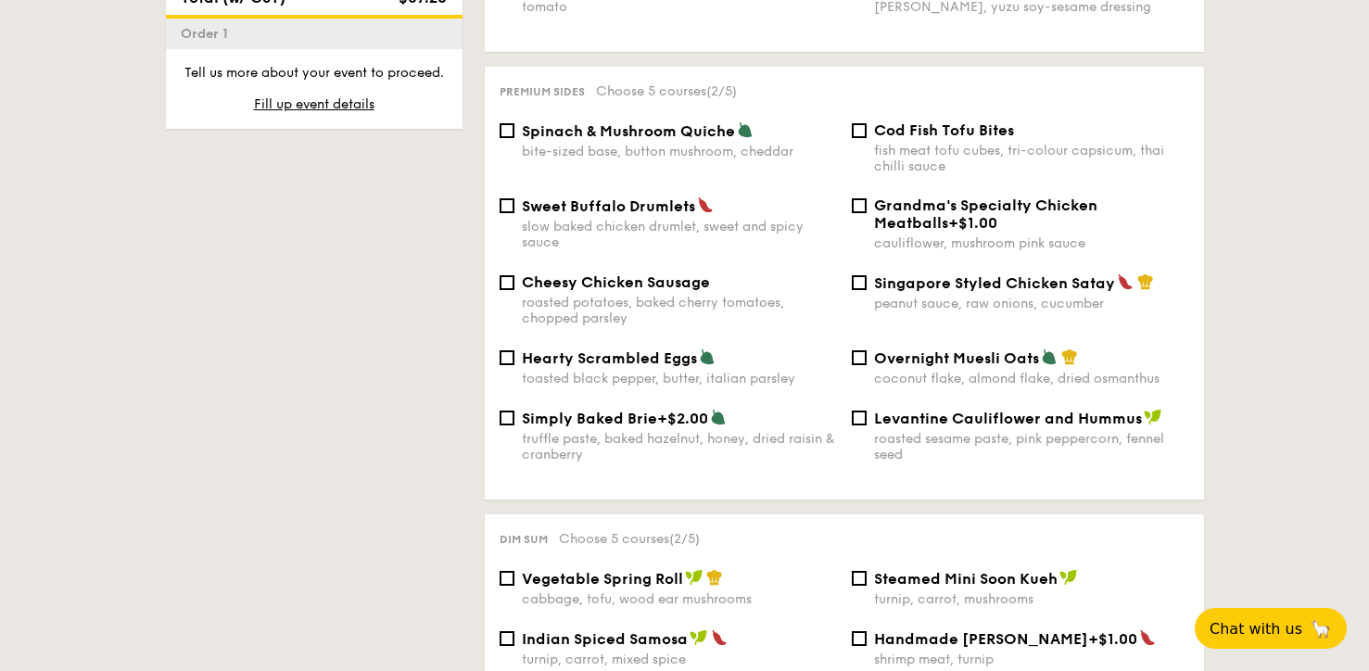
scroll to position [1164, 0]
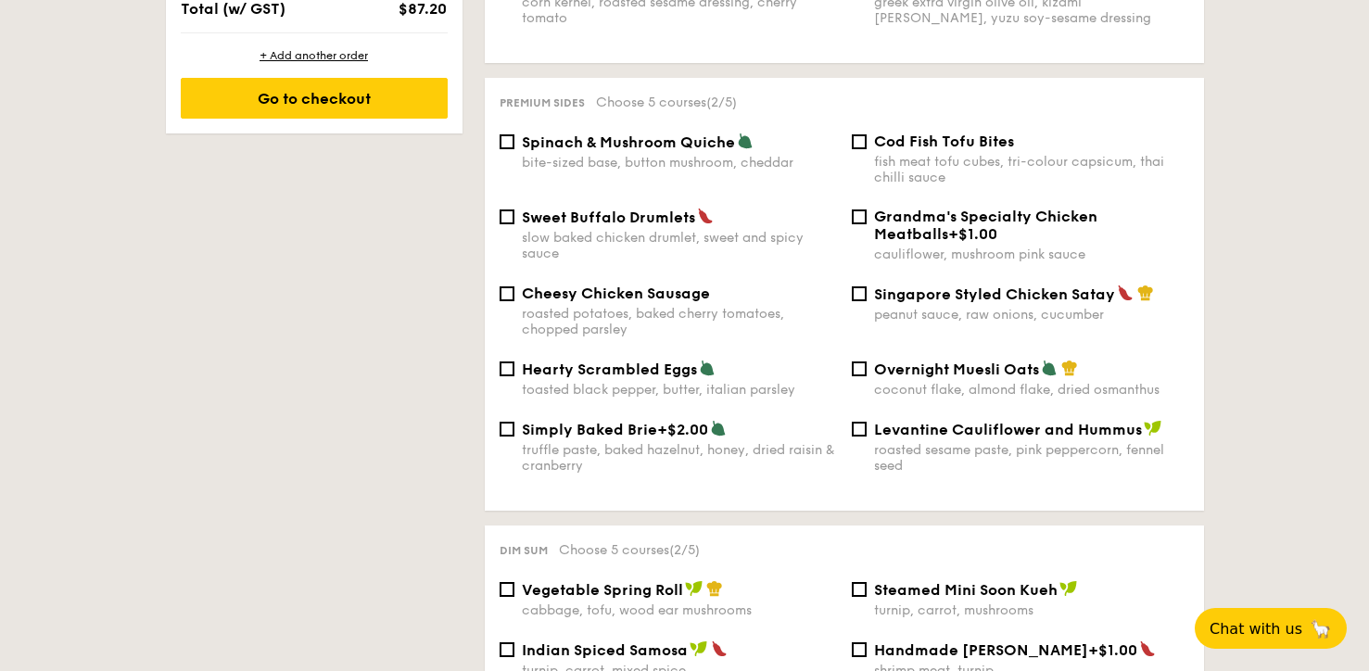
click at [518, 138] on div "Spinach & Mushroom Quiche bite-sized base, button mushroom, cheddar" at bounding box center [668, 152] width 352 height 38
click at [508, 140] on div "Spinach & Mushroom Quiche bite-sized base, button mushroom, cheddar" at bounding box center [668, 152] width 352 height 38
click at [523, 136] on span "Spinach & Mushroom Quiche" at bounding box center [628, 142] width 213 height 18
click at [514, 136] on input "Spinach & Mushroom Quiche bite-sized base, button mushroom, cheddar" at bounding box center [506, 141] width 15 height 15
checkbox input "true"
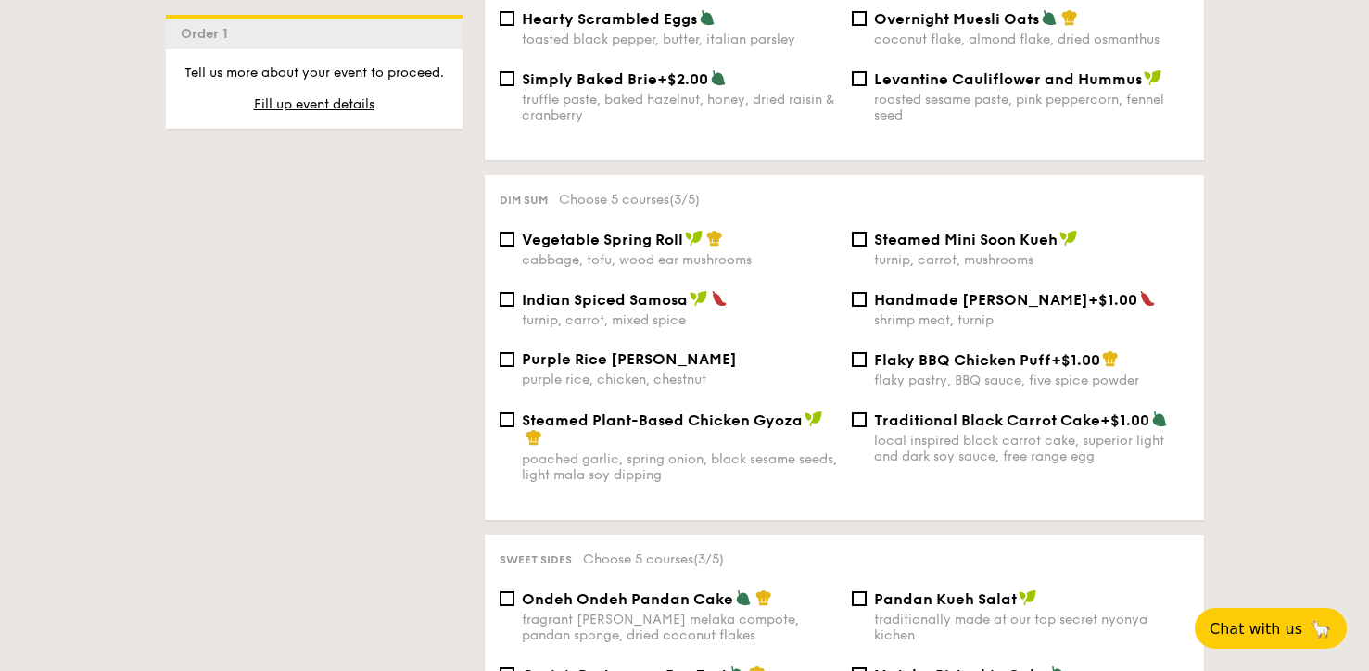
scroll to position [1515, 0]
click at [675, 239] on span "Vegetable Spring Roll" at bounding box center [602, 239] width 161 height 18
click at [514, 239] on input "Vegetable Spring Roll cabbage, tofu, wood ear mushrooms" at bounding box center [506, 238] width 15 height 15
checkbox input "true"
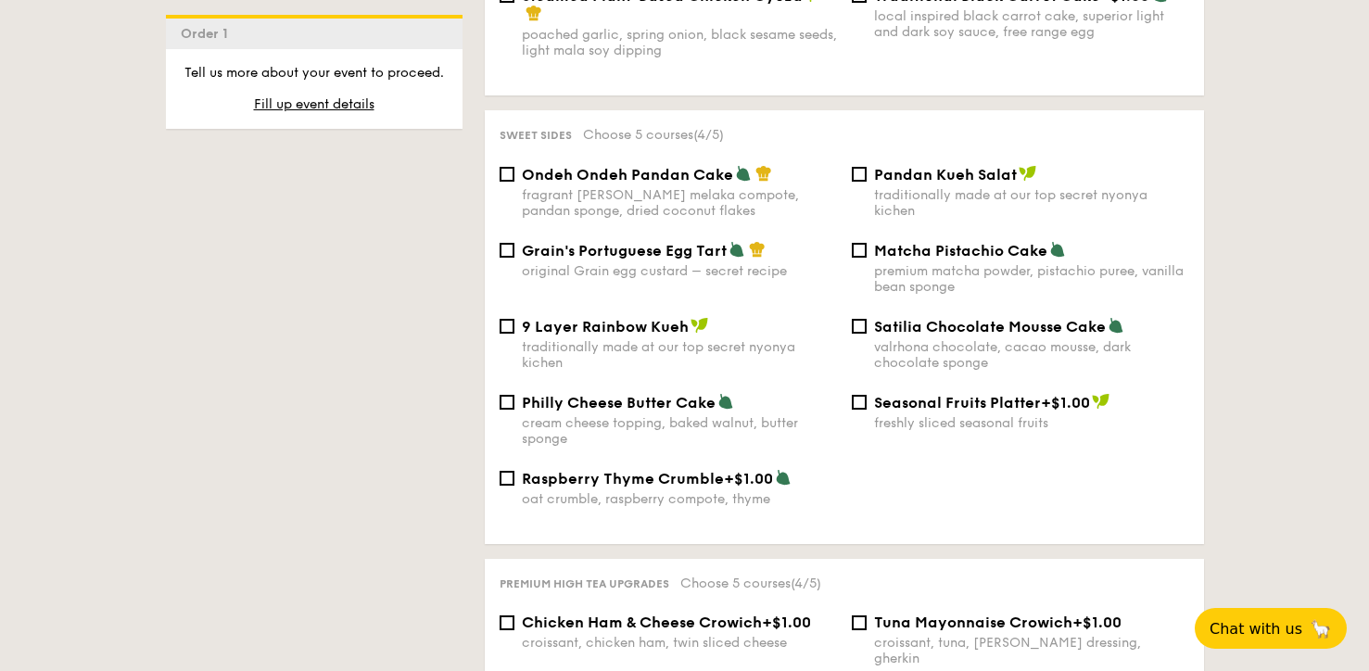
scroll to position [1951, 0]
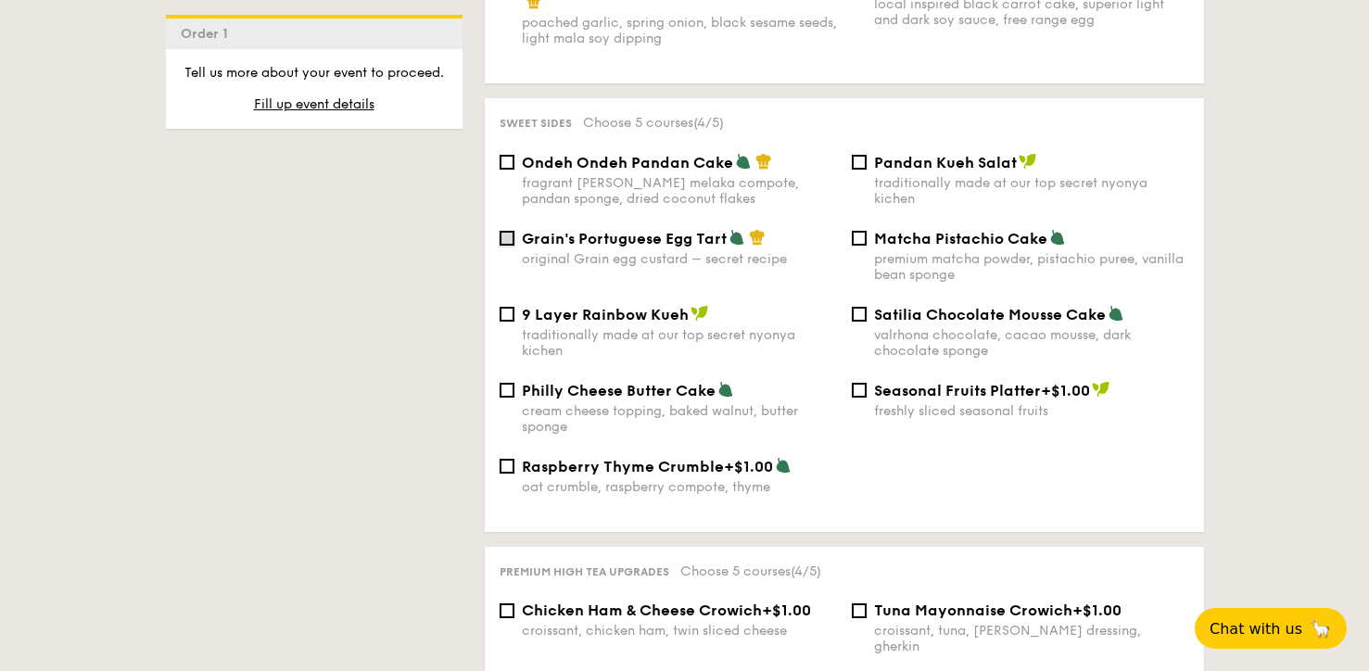
click at [513, 234] on input "Grain's Portuguese Egg Tart original Grain egg custard – secret recipe" at bounding box center [506, 238] width 15 height 15
checkbox input "true"
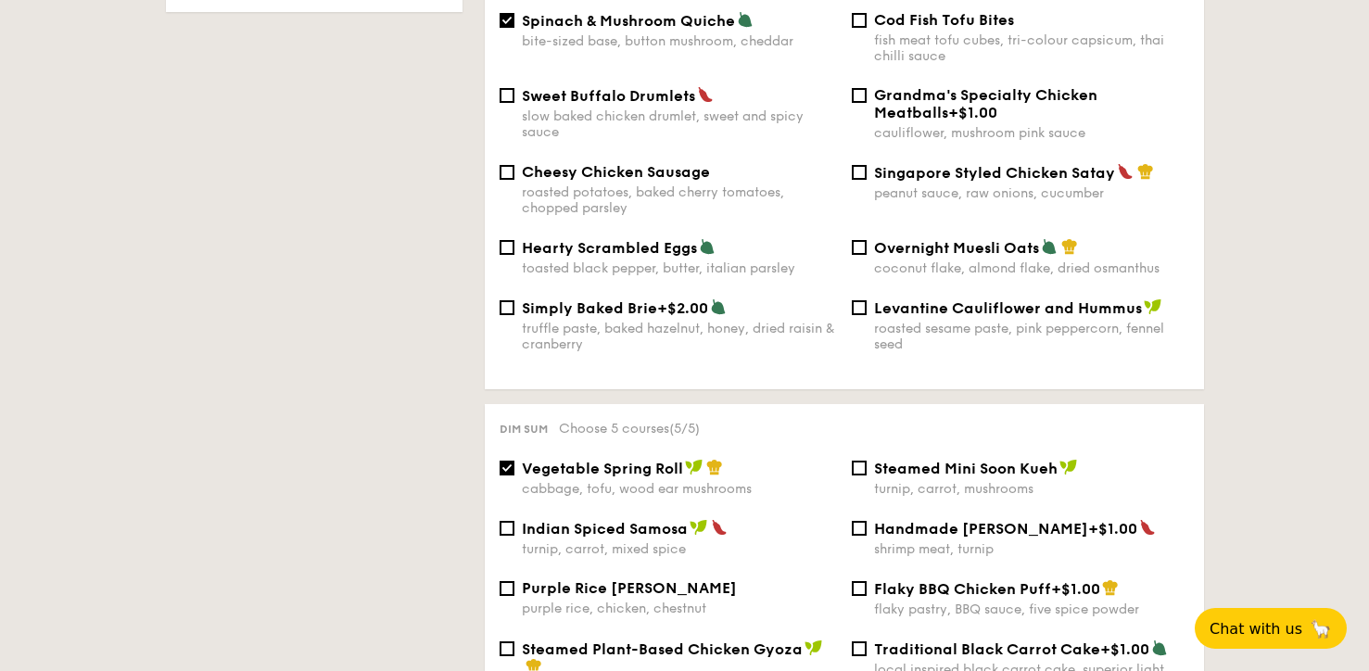
scroll to position [1322, 0]
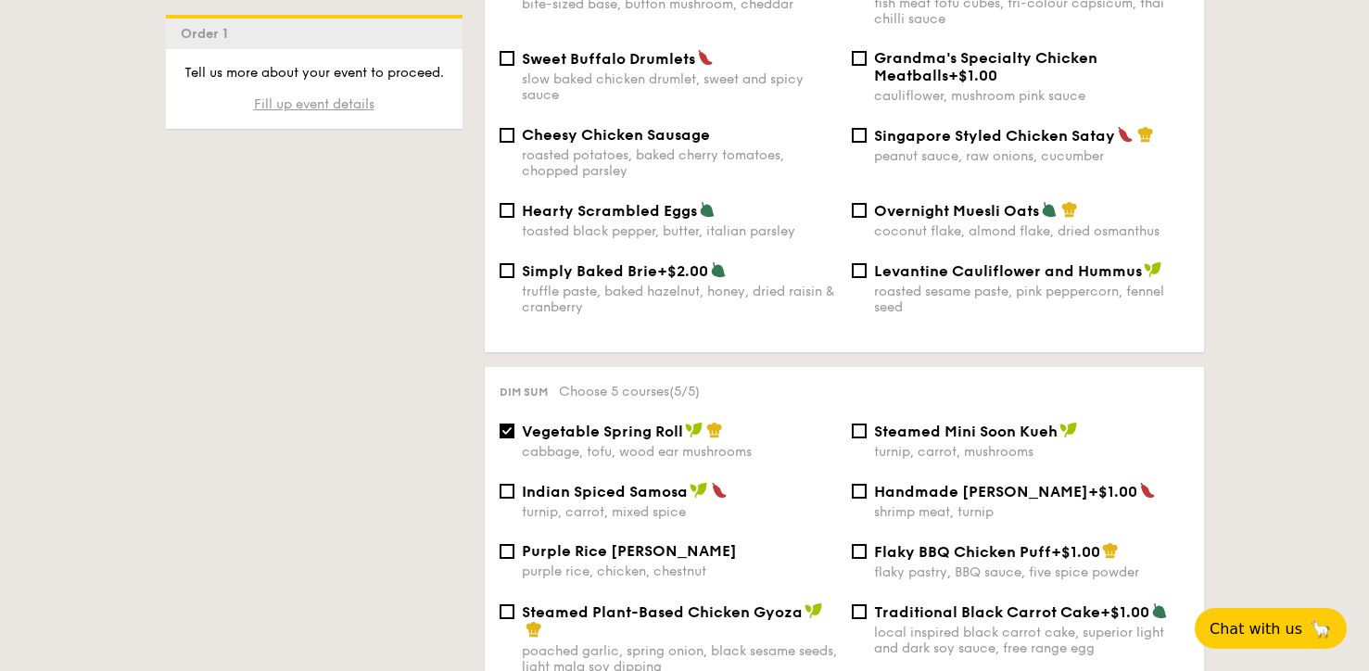
click at [347, 103] on span "Fill up event details" at bounding box center [314, 104] width 120 height 16
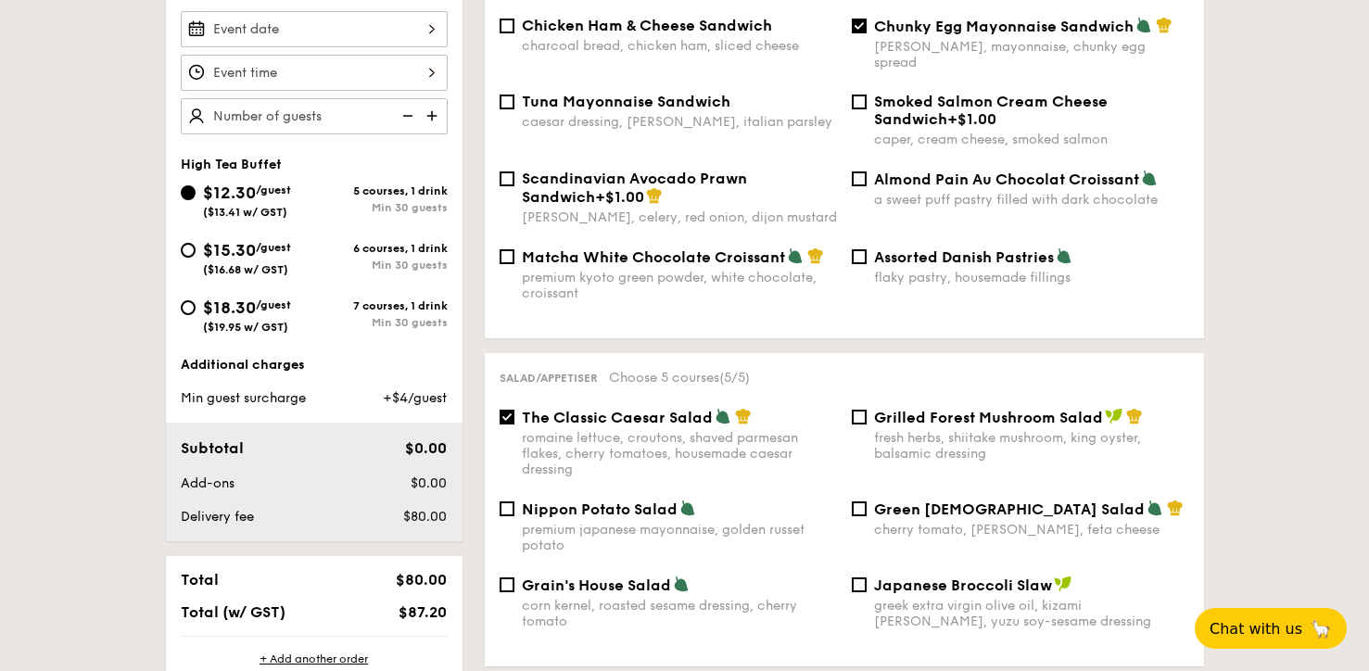
scroll to position [495, 0]
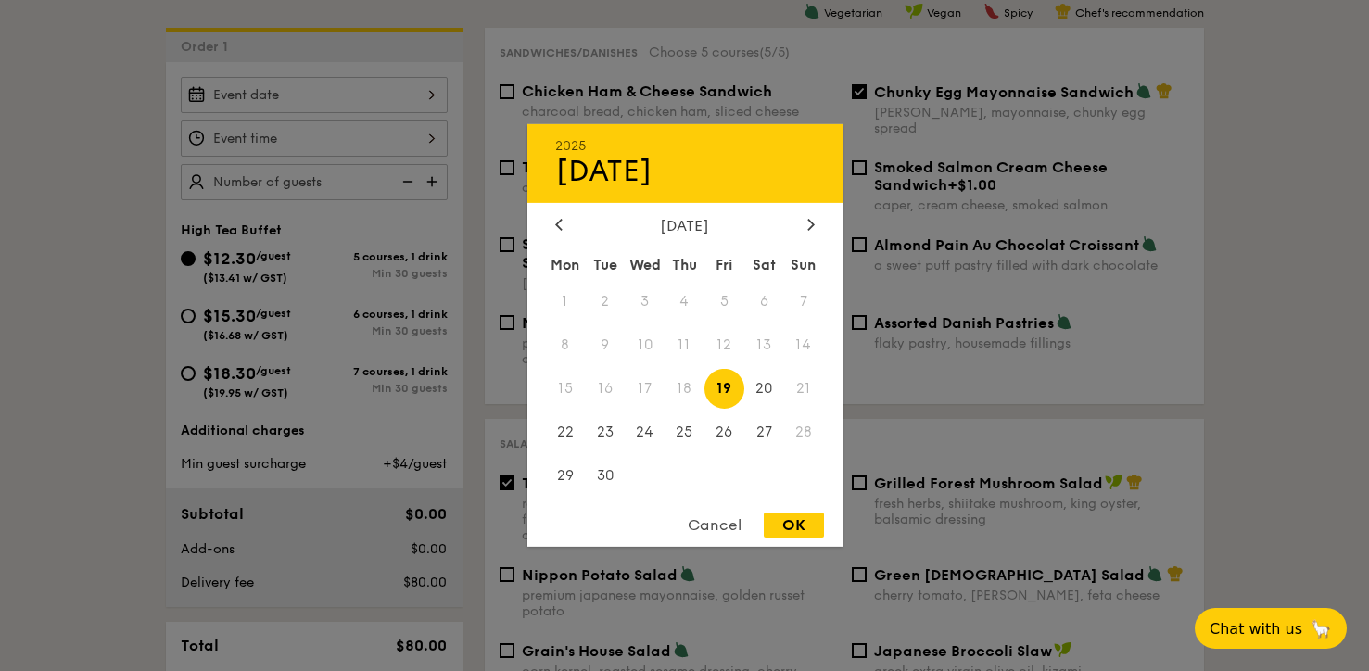
click at [398, 103] on div "2025 Sep 19 September 2025 Mon Tue Wed Thu Fri Sat Sun 1 2 3 4 5 6 7 8 9 10 11 …" at bounding box center [314, 95] width 267 height 36
click at [805, 217] on div at bounding box center [810, 226] width 17 height 18
click at [760, 344] on span "11" at bounding box center [764, 345] width 40 height 40
click at [792, 534] on div "OK" at bounding box center [794, 524] width 60 height 25
type input "[DATE]"
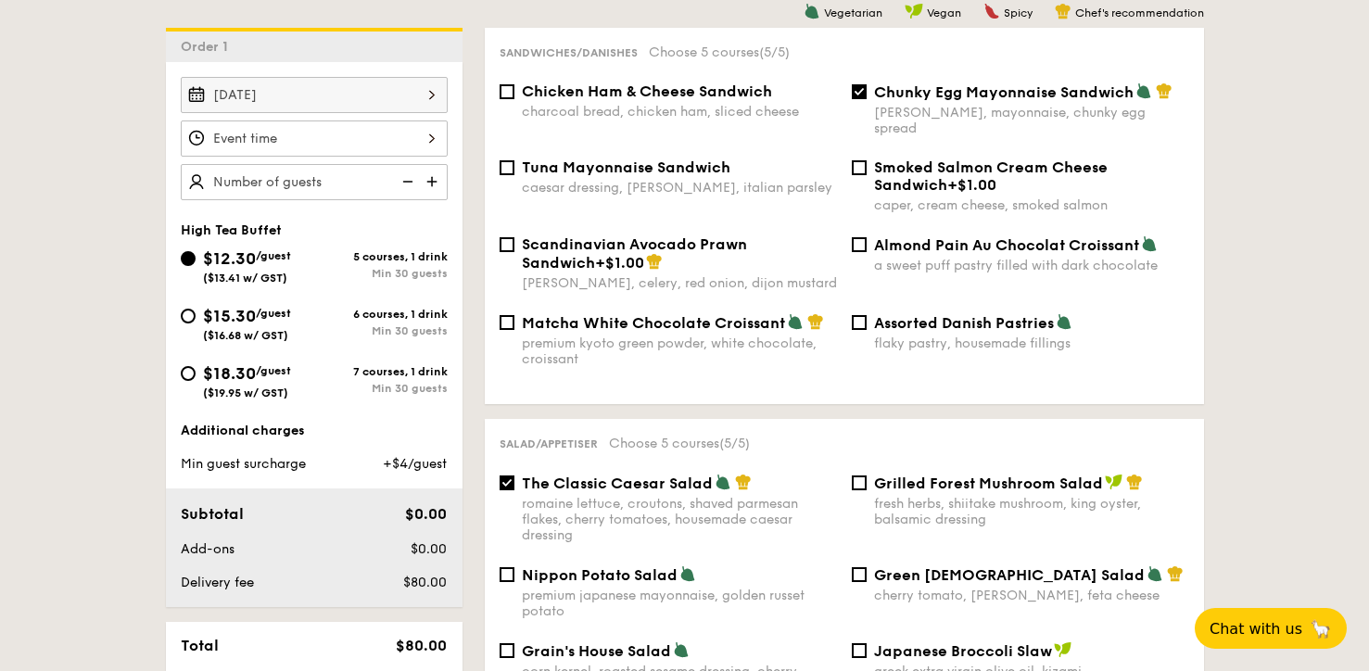
click at [414, 124] on div at bounding box center [314, 138] width 267 height 36
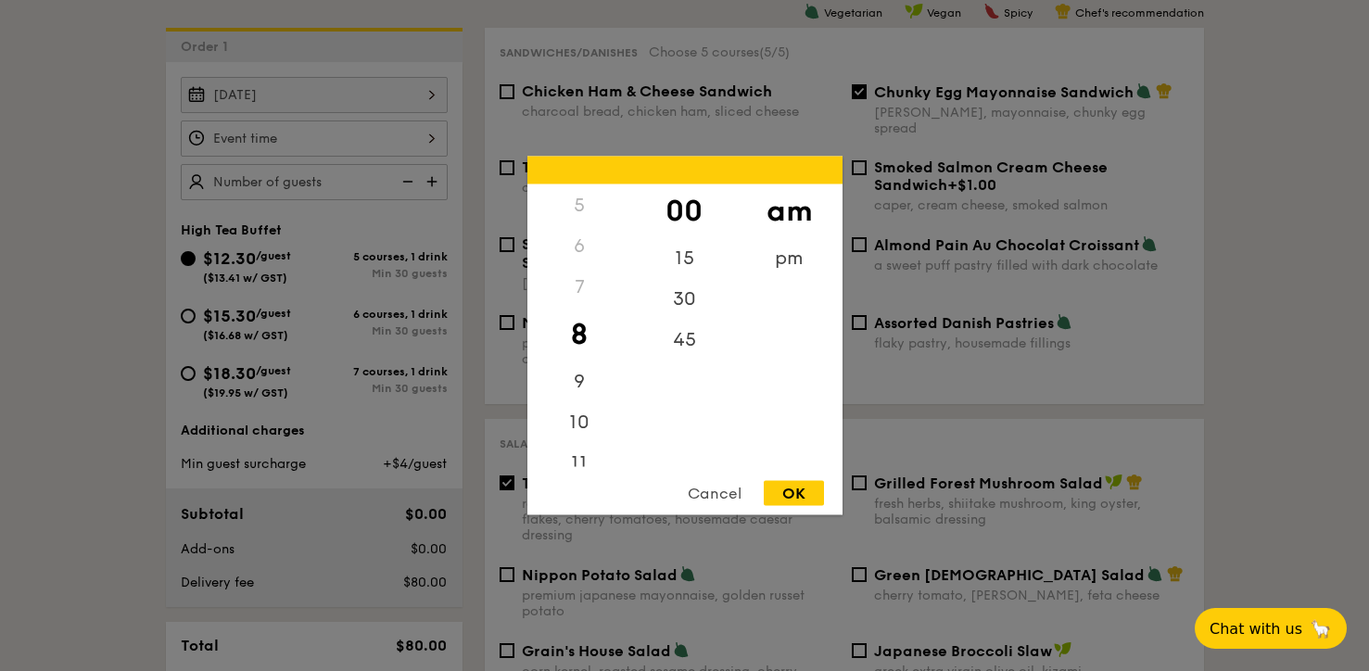
scroll to position [220, 0]
click at [581, 465] on div "11" at bounding box center [579, 453] width 105 height 54
click at [807, 485] on div "OK" at bounding box center [794, 493] width 60 height 25
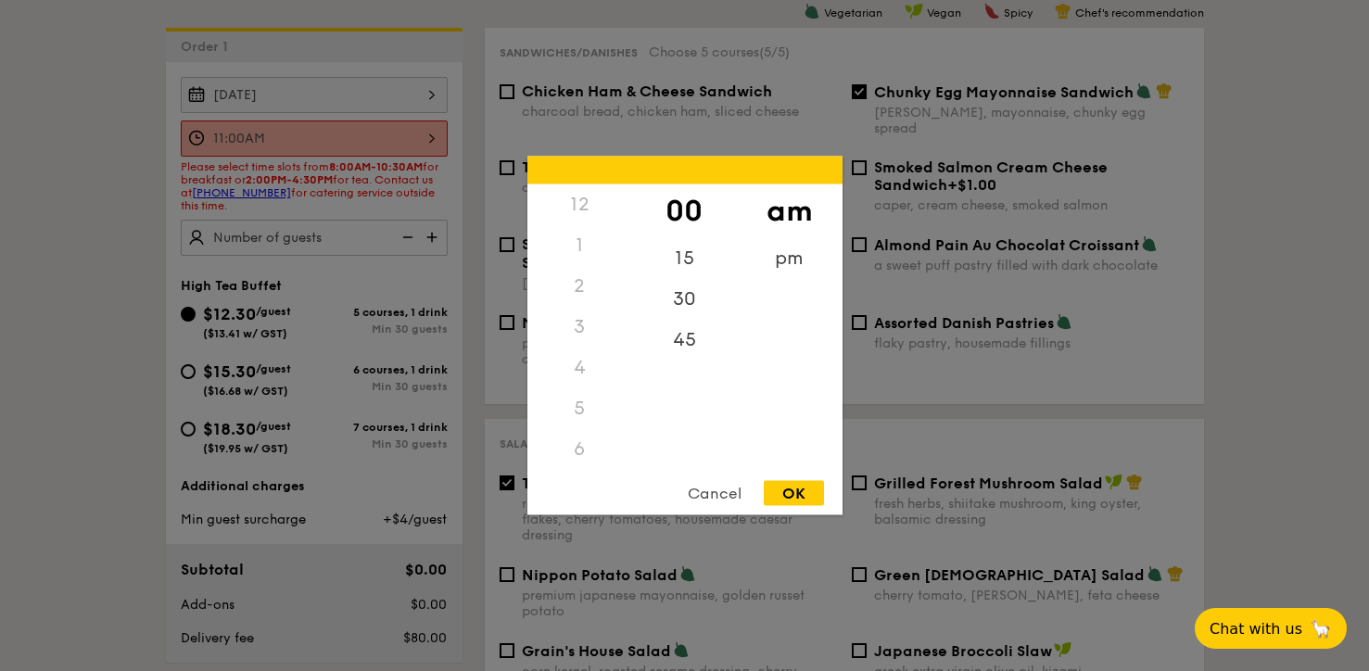
click at [439, 132] on div "11:00AM 12 1 2 3 4 5 6 7 8 9 10 11 00 15 30 45 am pm Cancel OK" at bounding box center [314, 138] width 267 height 36
click at [582, 388] on div "10" at bounding box center [579, 399] width 105 height 54
click at [666, 298] on div "30" at bounding box center [684, 306] width 105 height 54
click at [803, 492] on div "OK" at bounding box center [794, 493] width 60 height 25
type input "10:30AM"
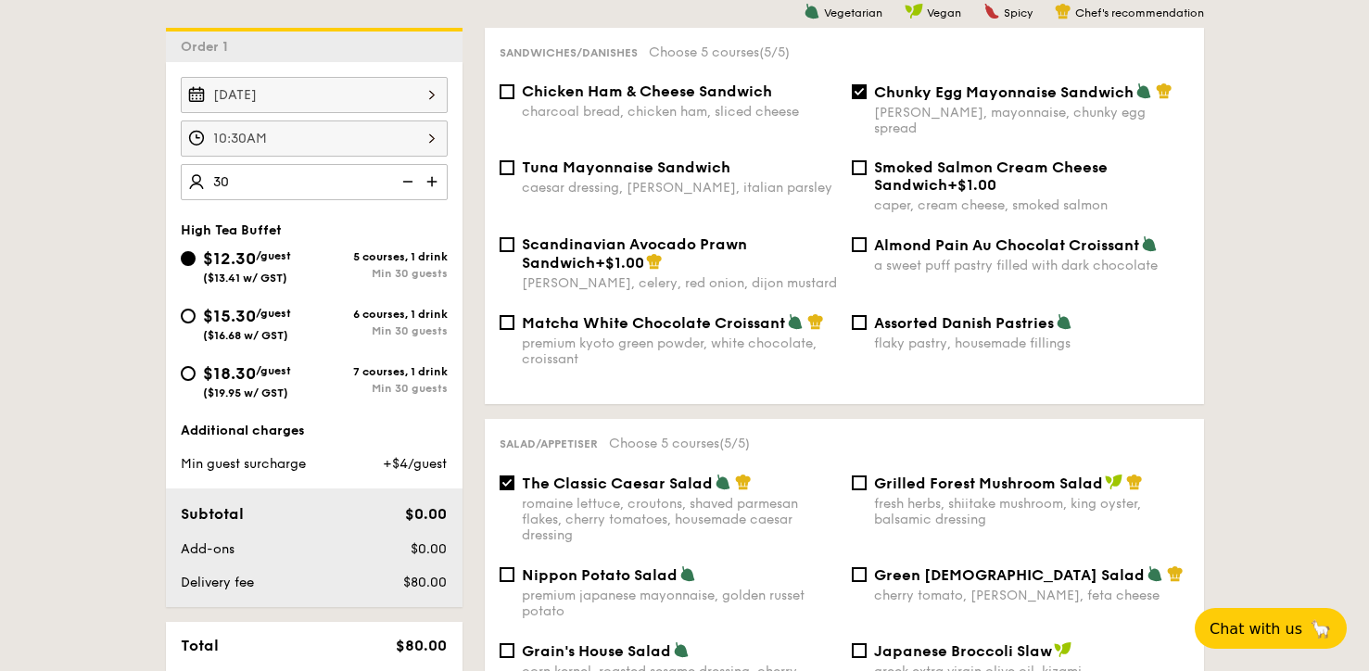
type input "30 guests"
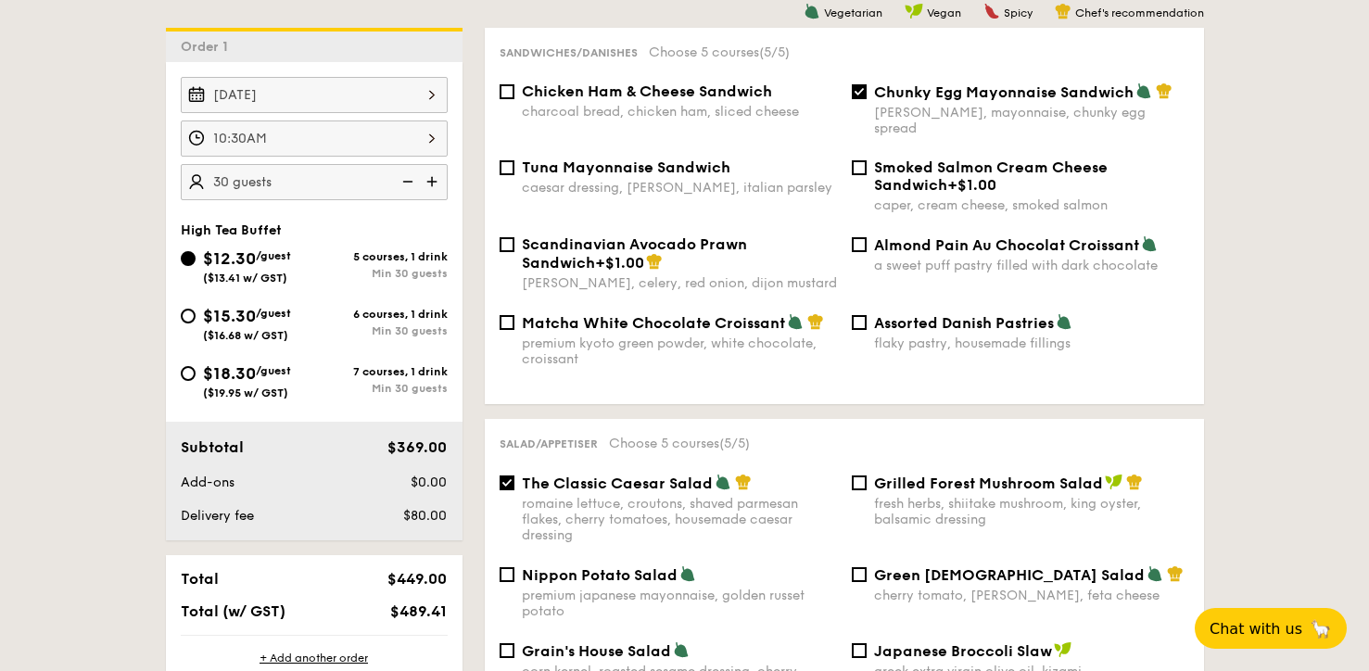
click at [201, 309] on div "$15.30 /guest ($16.68 w/ GST)" at bounding box center [247, 322] width 133 height 39
click at [196, 309] on input "$15.30 /guest ($16.68 w/ GST) 6 courses, 1 drink Min 30 guests" at bounding box center [188, 316] width 15 height 15
radio input "true"
checkbox input "false"
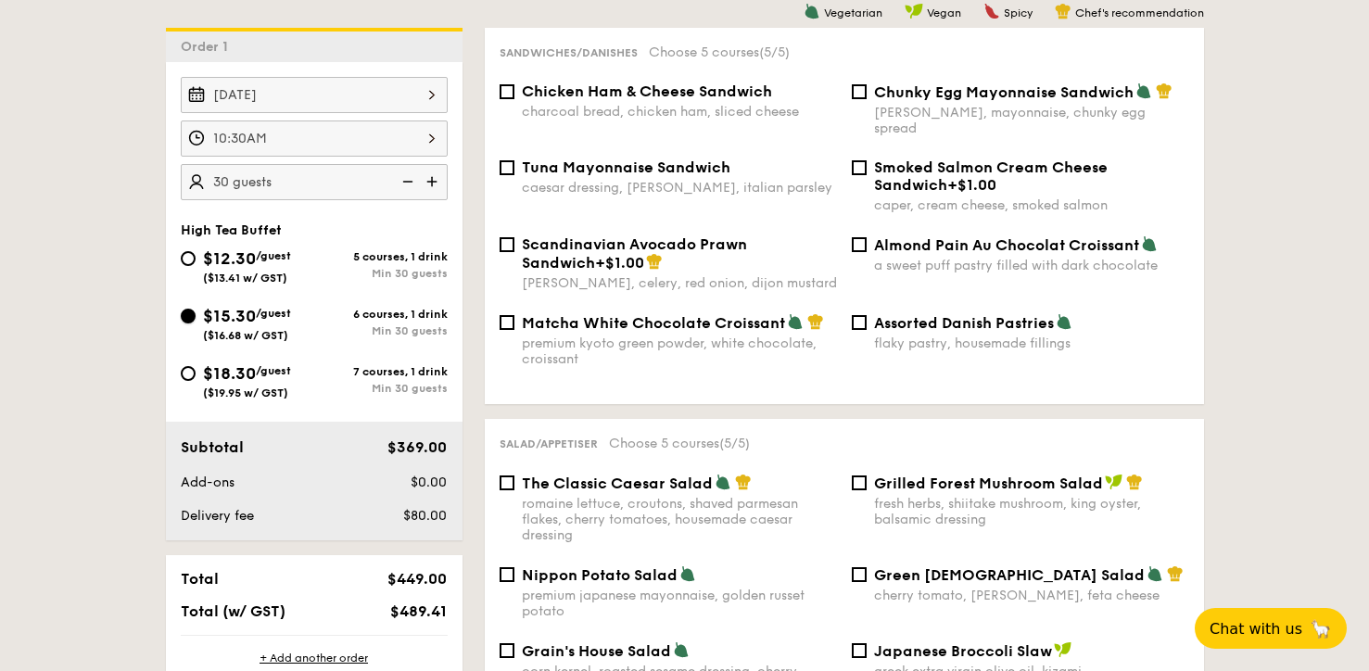
checkbox input "false"
radio input "true"
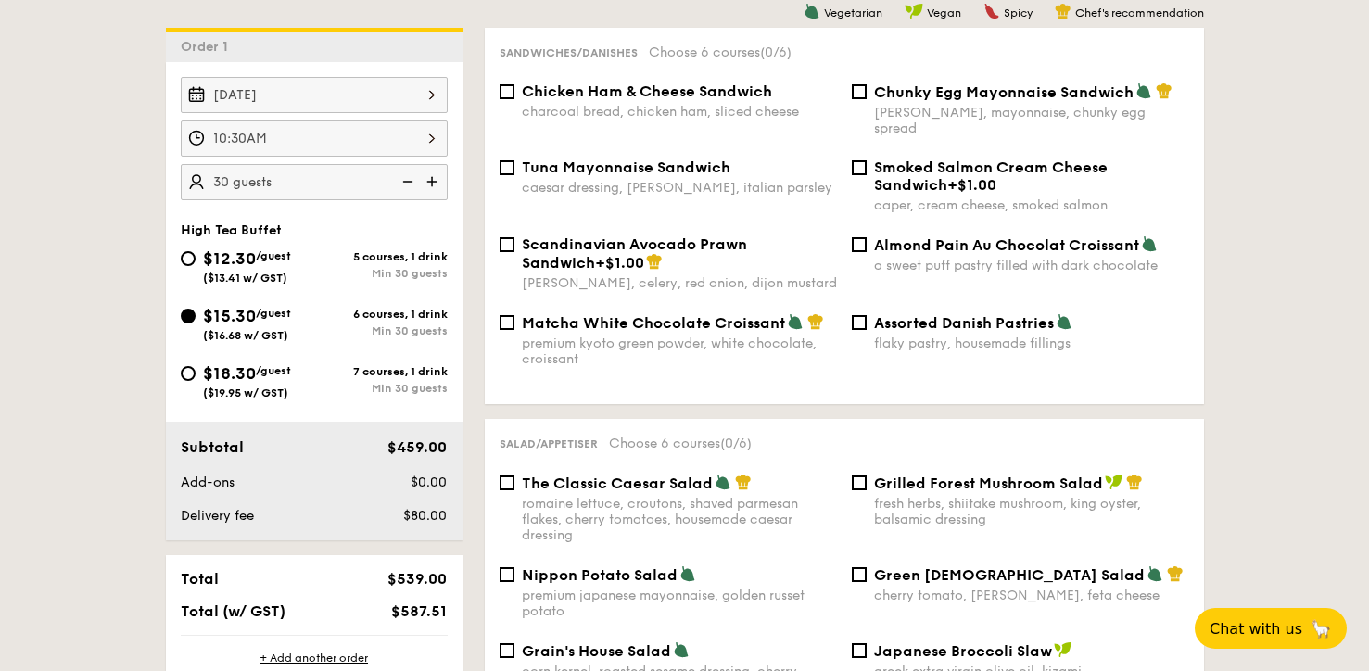
click at [233, 258] on span "$12.30" at bounding box center [229, 258] width 53 height 20
click at [196, 258] on input "$12.30 /guest ($13.41 w/ GST) 5 courses, 1 drink Min 30 guests" at bounding box center [188, 258] width 15 height 15
radio input "true"
click at [246, 307] on span "$15.30" at bounding box center [229, 316] width 53 height 20
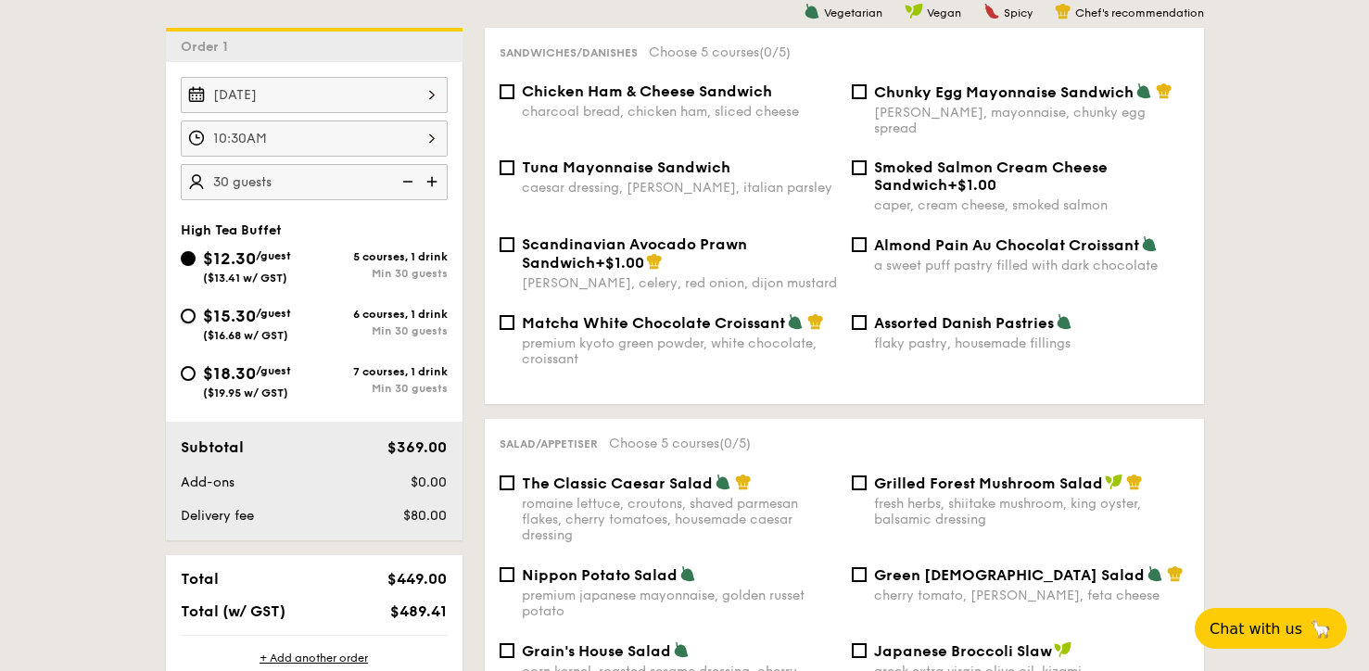
click at [196, 309] on input "$15.30 /guest ($16.68 w/ GST) 6 courses, 1 drink Min 30 guests" at bounding box center [188, 316] width 15 height 15
radio input "true"
click at [252, 367] on span "$18.30" at bounding box center [229, 373] width 53 height 20
click at [196, 367] on input "$18.30 /guest ($19.95 w/ GST) 7 courses, 1 drink Min 30 guests" at bounding box center [188, 373] width 15 height 15
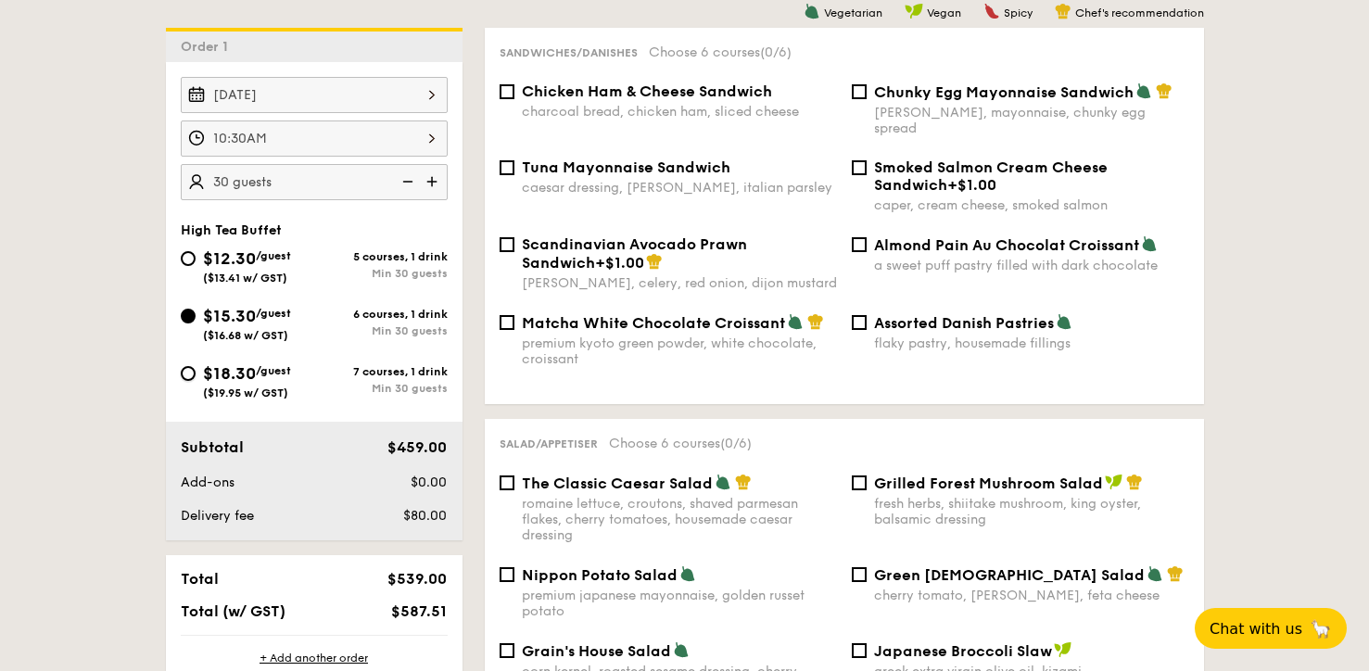
radio input "true"
click at [256, 309] on span "$15.30" at bounding box center [229, 316] width 53 height 20
click at [196, 309] on input "$15.30 /guest ($16.68 w/ GST) 6 courses, 1 drink Min 30 guests" at bounding box center [188, 316] width 15 height 15
radio input "true"
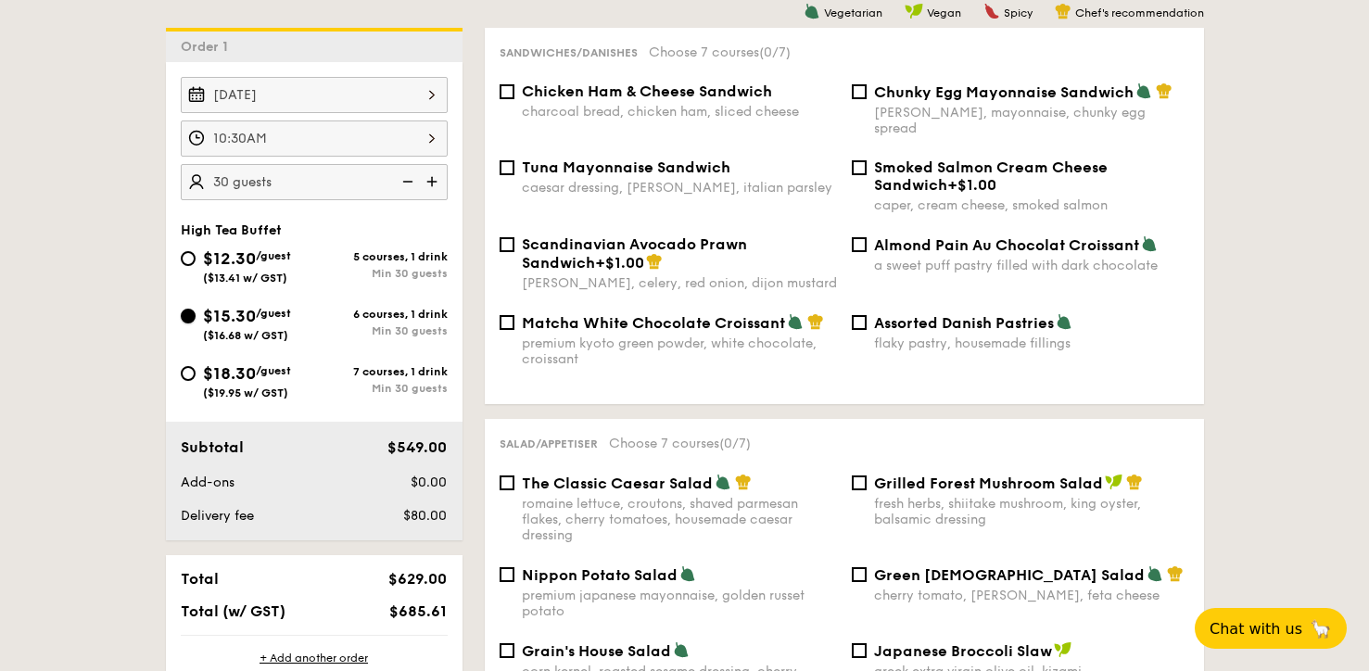
radio input "true"
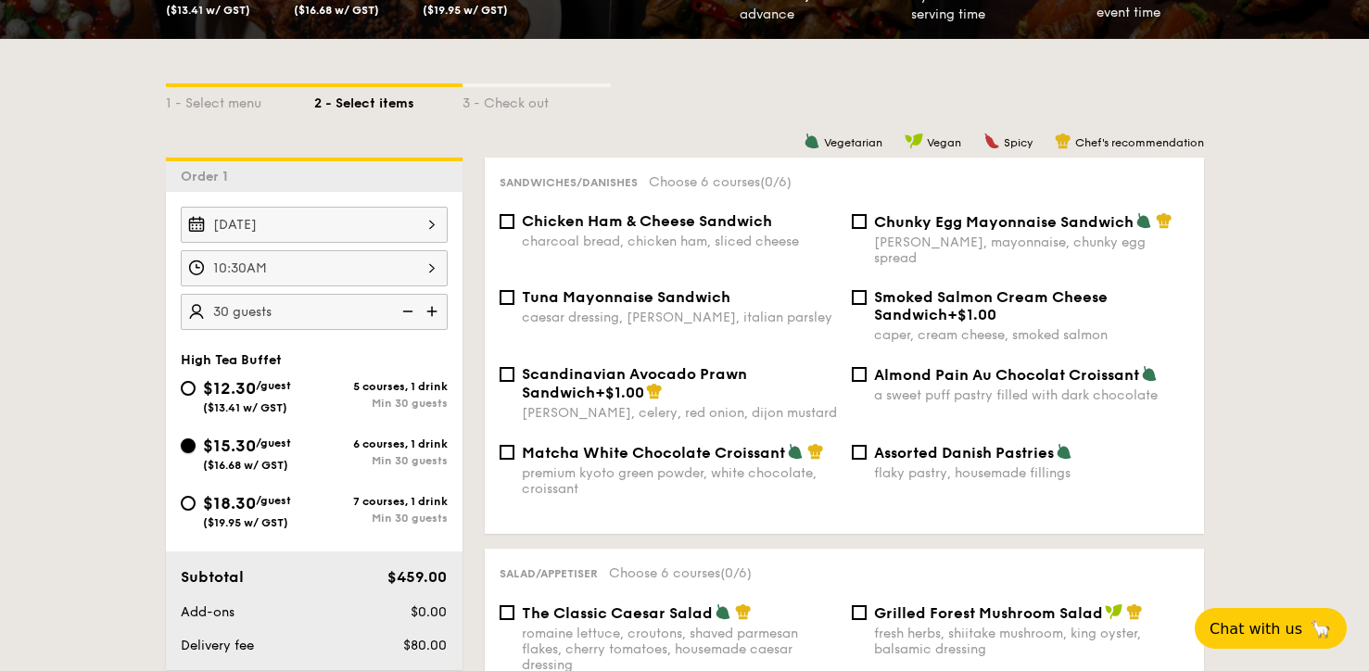
scroll to position [500, 0]
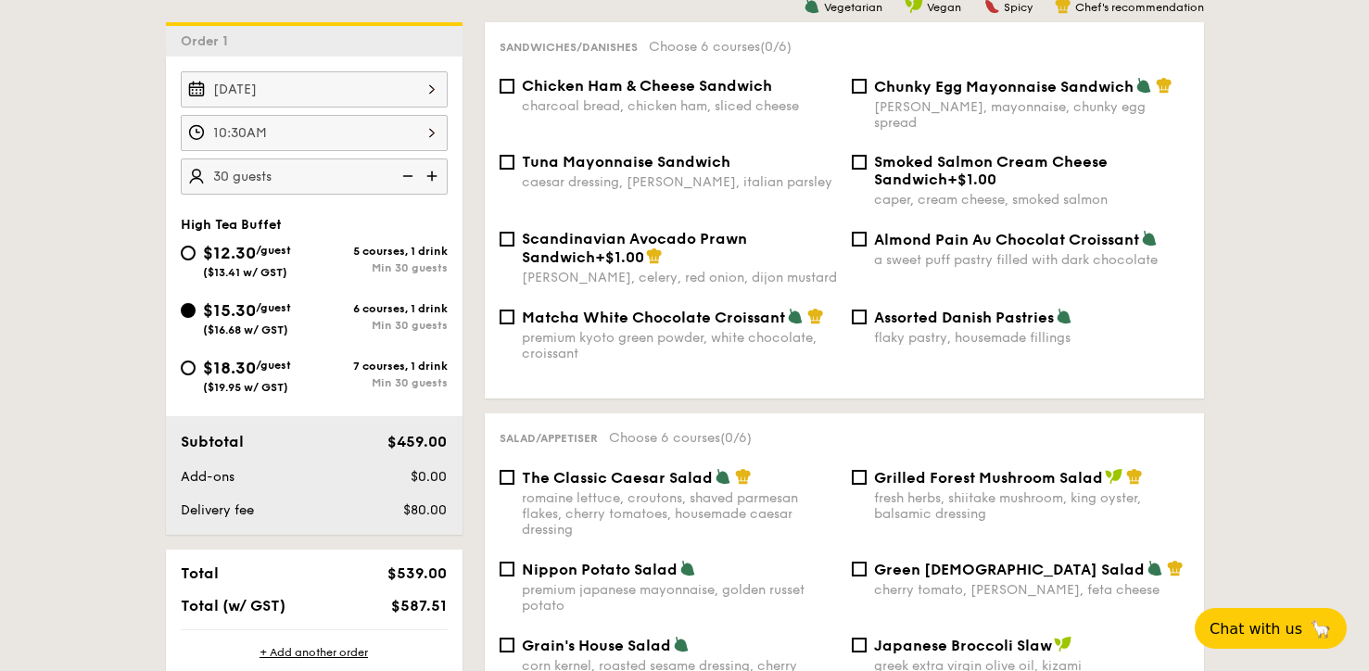
click at [231, 377] on span "$18.30" at bounding box center [229, 368] width 53 height 20
click at [196, 375] on input "$18.30 /guest ($19.95 w/ GST) 7 courses, 1 drink Min 30 guests" at bounding box center [188, 367] width 15 height 15
radio input "true"
